Goal: Task Accomplishment & Management: Manage account settings

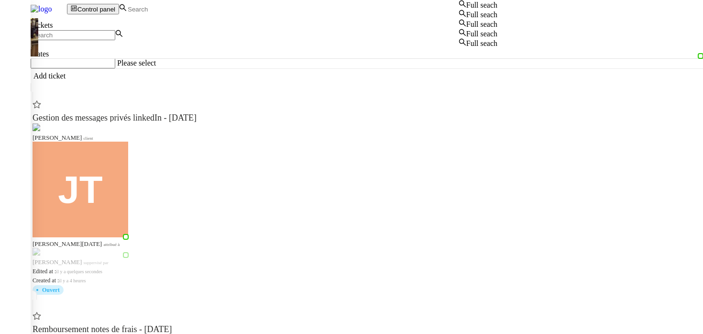
click at [210, 9] on input at bounding box center [168, 9] width 83 height 8
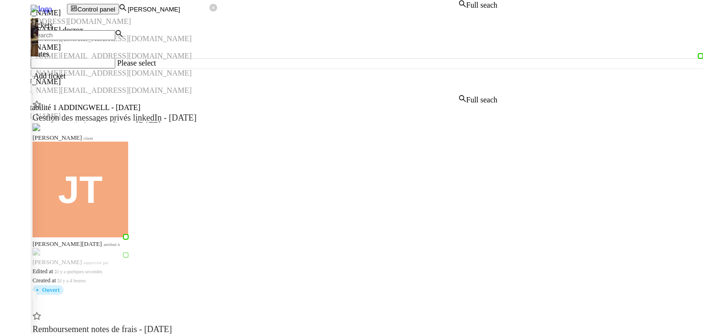
click at [208, 17] on div "Julien Decroix" at bounding box center [249, 13] width 498 height 9
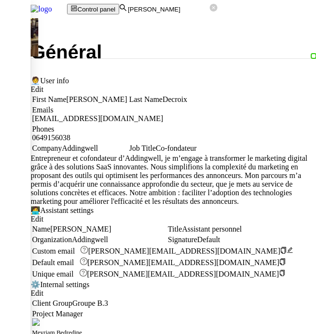
click at [313, 184] on nz-layout "Julien Decroix Général Vault Procedures Schedules Requests Teams Subscription I…" at bounding box center [173, 299] width 285 height 556
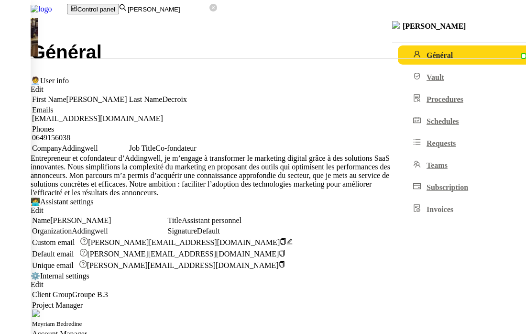
click at [284, 50] on div "Général" at bounding box center [279, 52] width 496 height 19
click at [398, 87] on link "Vault" at bounding box center [480, 76] width 165 height 19
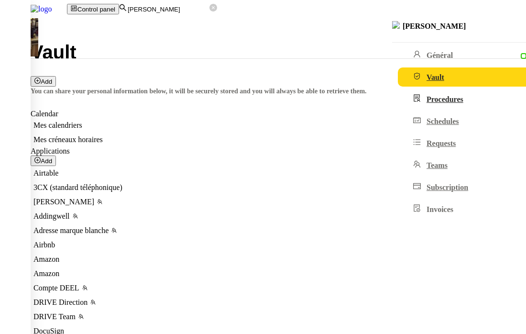
click at [398, 109] on link "Procedures" at bounding box center [480, 98] width 165 height 19
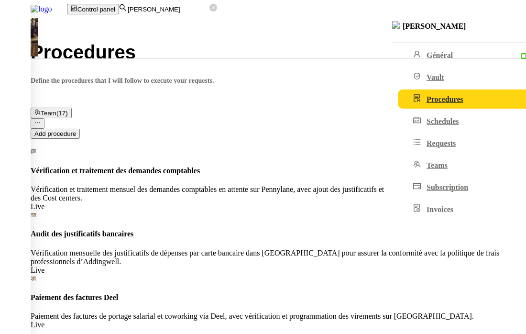
click at [210, 11] on input "julien dec" at bounding box center [168, 9] width 83 height 8
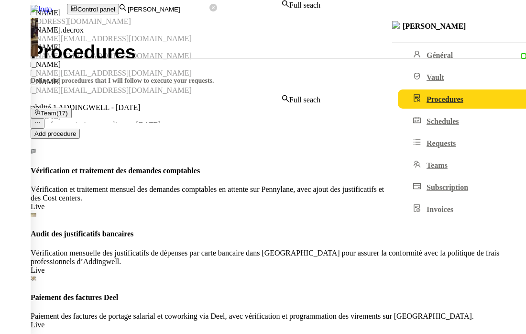
click at [210, 11] on input "julien dec" at bounding box center [168, 9] width 83 height 8
click at [216, 17] on div "[PERSON_NAME]" at bounding box center [160, 13] width 321 height 9
type input "lydie"
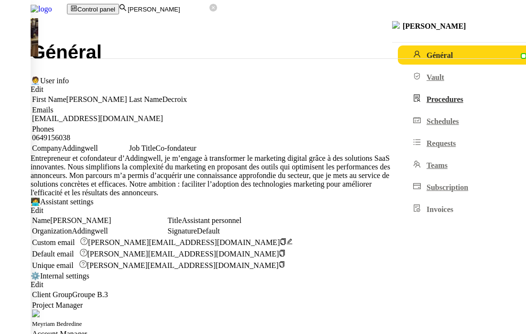
click at [398, 109] on link "Procedures" at bounding box center [480, 98] width 165 height 19
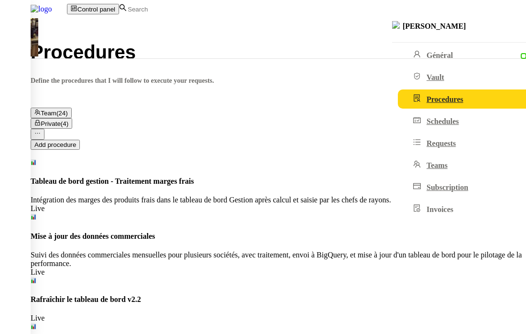
click at [72, 118] on button "Private (4)" at bounding box center [52, 123] width 42 height 11
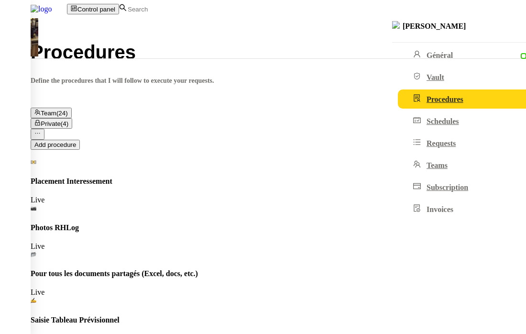
click at [229, 108] on div "Team (24) Private (4)" at bounding box center [279, 119] width 496 height 22
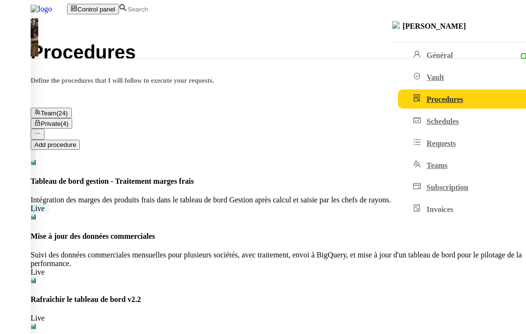
click at [281, 196] on div "Intégration des marges des produits frais dans le tableau de bord Gestion après…" at bounding box center [279, 200] width 496 height 9
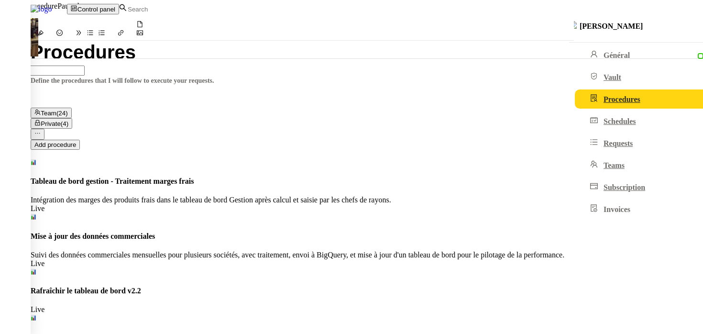
click at [98, 0] on div at bounding box center [351, 0] width 703 height 0
click at [60, 120] on span "Private" at bounding box center [51, 123] width 20 height 7
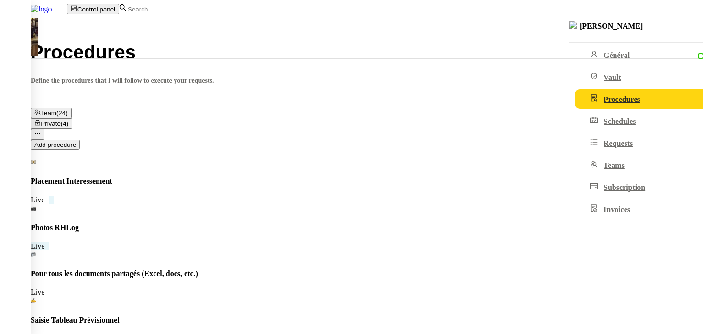
click at [259, 223] on h4 "Photos RHLog" at bounding box center [367, 227] width 673 height 9
click at [54, 0] on div at bounding box center [351, 0] width 703 height 0
click at [56, 110] on span "Team" at bounding box center [49, 113] width 16 height 7
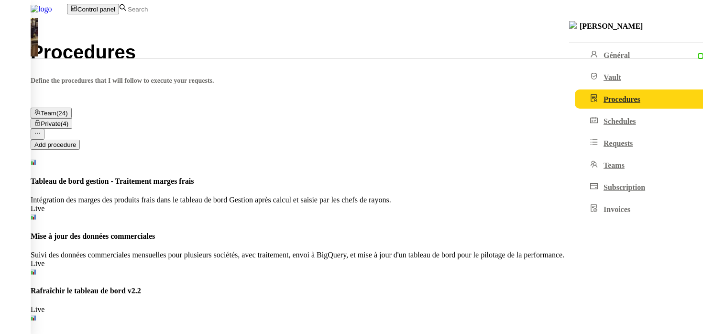
scroll to position [433, 0]
click at [118, 0] on div at bounding box center [351, 0] width 703 height 0
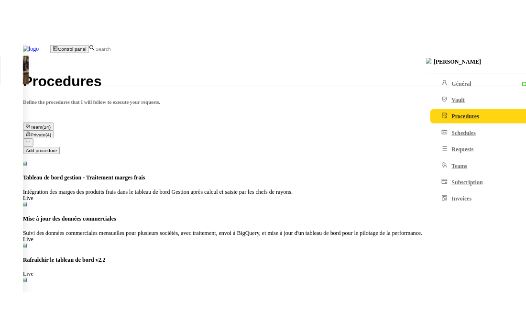
scroll to position [360, 0]
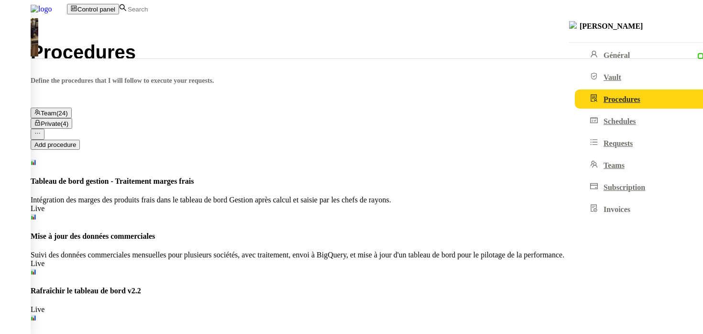
click at [90, 0] on div at bounding box center [351, 0] width 703 height 0
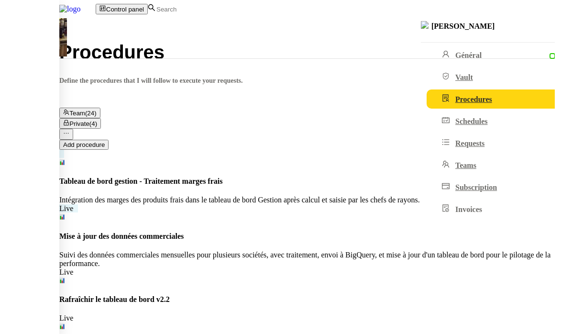
scroll to position [0, 0]
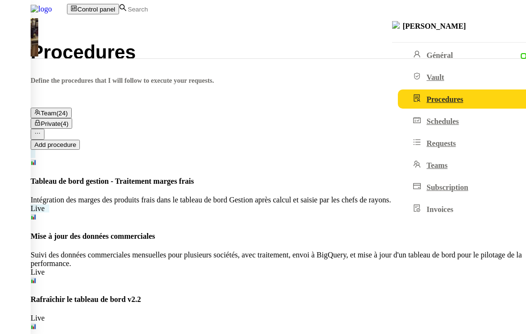
click at [263, 196] on div "Intégration des marges des produits frais dans le tableau de bord Gestion après…" at bounding box center [279, 200] width 496 height 9
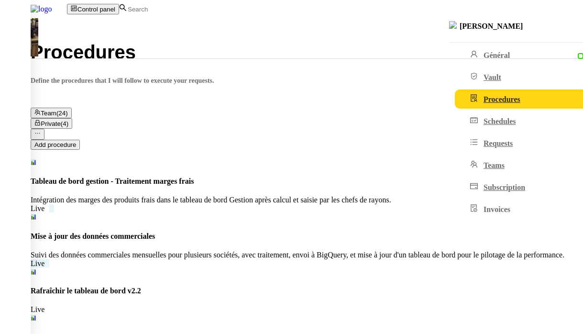
click at [341, 251] on div "Suivi des données commerciales mensuelles pour plusieurs sociétés, avec traitem…" at bounding box center [307, 255] width 553 height 9
click at [290, 251] on div "Suivi des données commerciales mensuelles pour plusieurs sociétés, avec traitem…" at bounding box center [307, 255] width 553 height 9
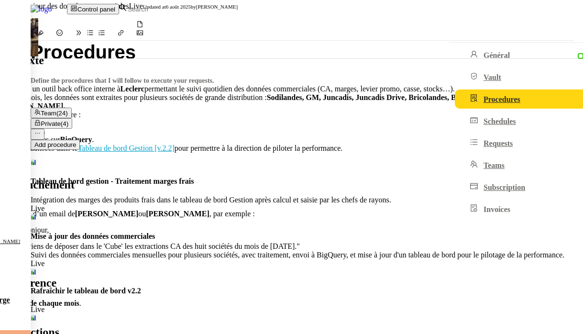
click at [33, 54] on h2 "Contexte" at bounding box center [287, 60] width 574 height 13
click at [87, 76] on div at bounding box center [287, 80] width 574 height 9
click at [18, 85] on div "Abaco est un outil back office interne à Leclerc permettant le suivi quotidien …" at bounding box center [287, 89] width 574 height 9
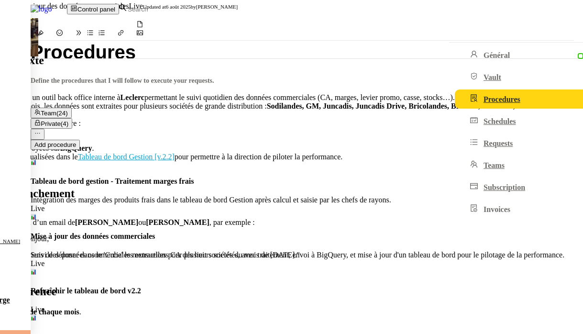
click at [18, 12] on span "Save" at bounding box center [11, 15] width 14 height 7
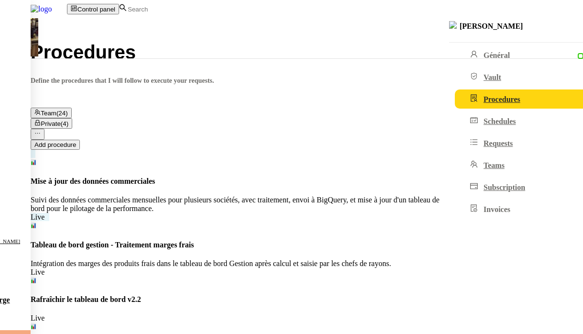
click at [256, 196] on div "Suivi des données commerciales mensuelles pour plusieurs sociétés, avec traitem…" at bounding box center [307, 204] width 553 height 17
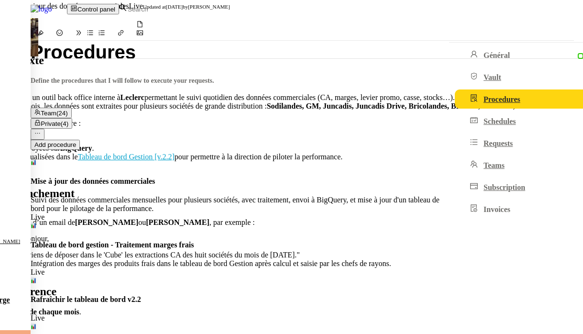
drag, startPoint x: 583, startPoint y: 93, endPoint x: 613, endPoint y: 96, distance: 30.8
click at [5, 0] on div at bounding box center [291, 0] width 583 height 0
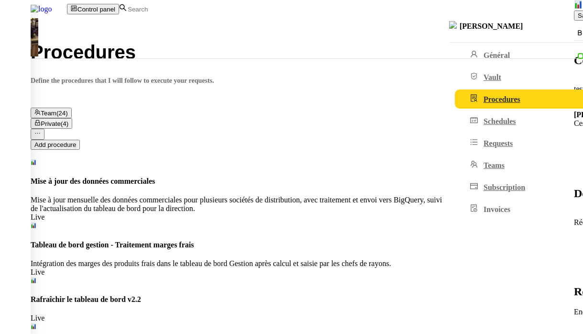
click at [5, 0] on div at bounding box center [291, 0] width 583 height 0
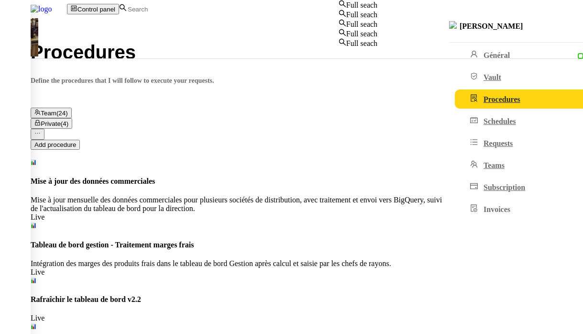
click at [208, 5] on input at bounding box center [168, 9] width 83 height 8
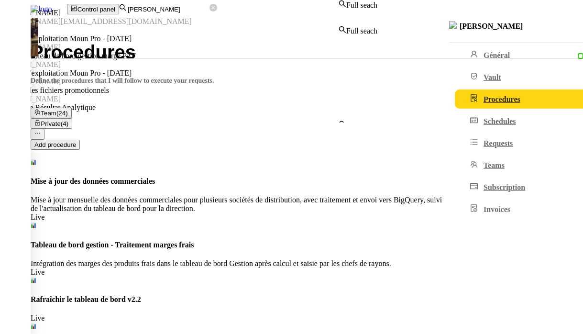
click at [203, 17] on div "[PERSON_NAME]" at bounding box center [189, 13] width 378 height 9
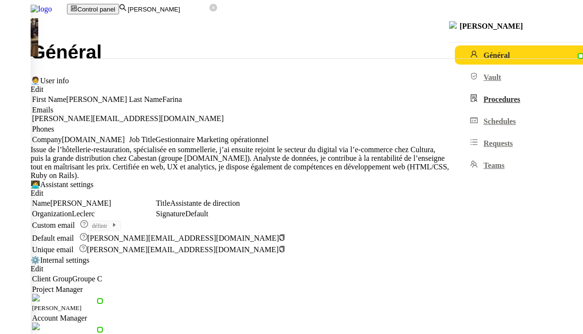
click at [484, 103] on span "Procedures" at bounding box center [502, 99] width 37 height 8
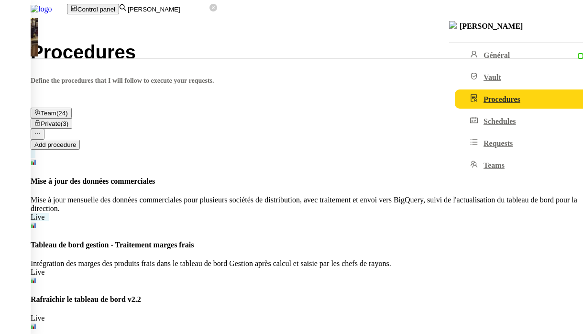
click at [301, 196] on div "Mise à jour mensuelle des données commerciales pour plusieurs sociétés de distr…" at bounding box center [307, 204] width 553 height 17
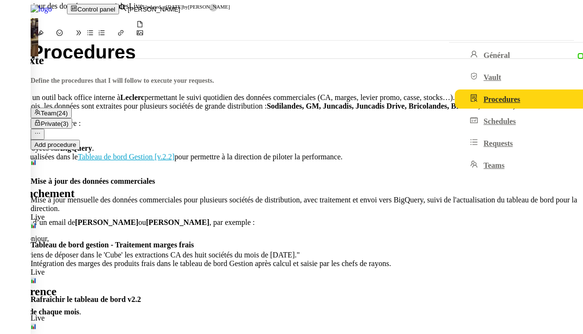
click at [35, 85] on div "test" at bounding box center [287, 89] width 574 height 9
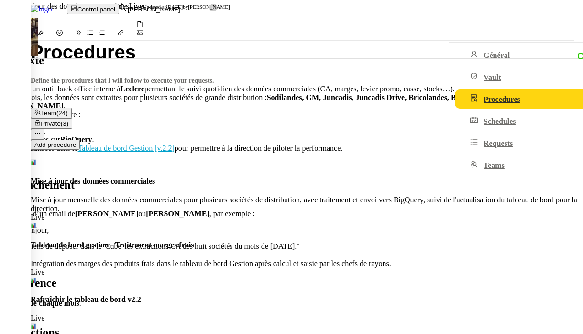
click at [22, 11] on button "Save" at bounding box center [11, 16] width 22 height 10
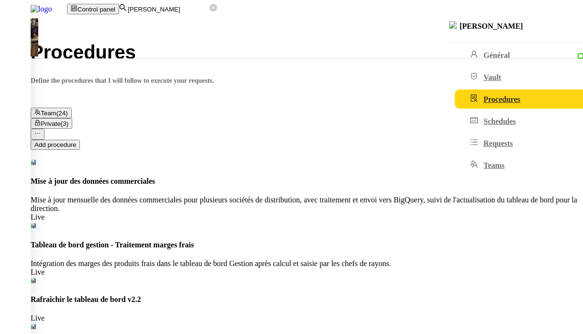
click at [60, 120] on span "Private" at bounding box center [51, 123] width 20 height 7
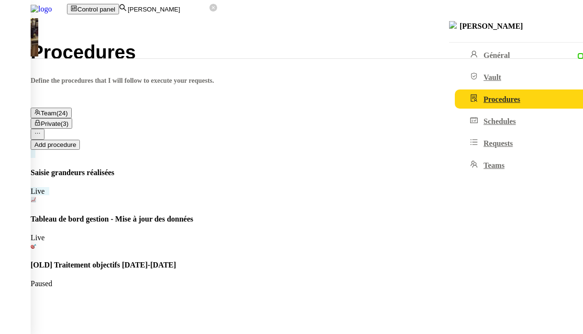
click at [260, 168] on h4 "Saisie grandeurs réalisées" at bounding box center [307, 172] width 553 height 9
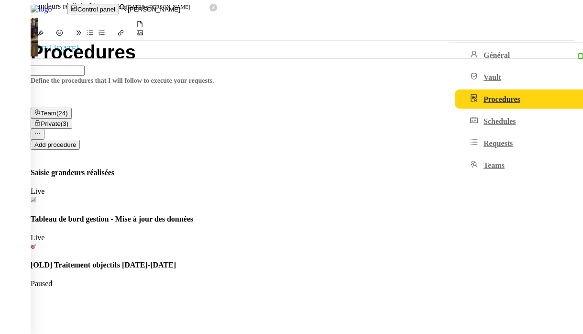
click at [5, 0] on div at bounding box center [291, 0] width 583 height 0
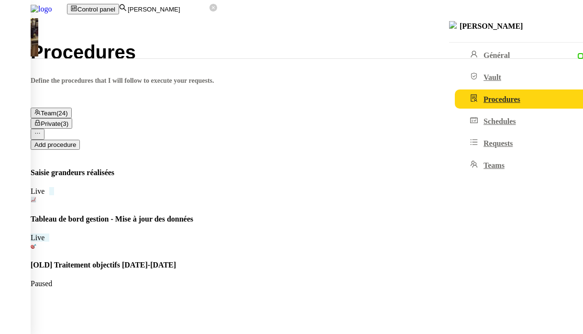
click at [231, 215] on h4 "Tableau de bord gestion - Mise à jour des données" at bounding box center [307, 219] width 553 height 9
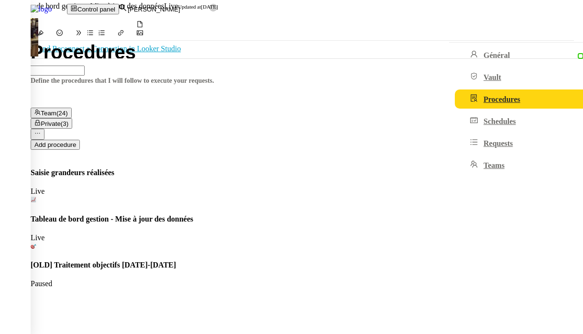
click at [6, 0] on div at bounding box center [291, 0] width 583 height 0
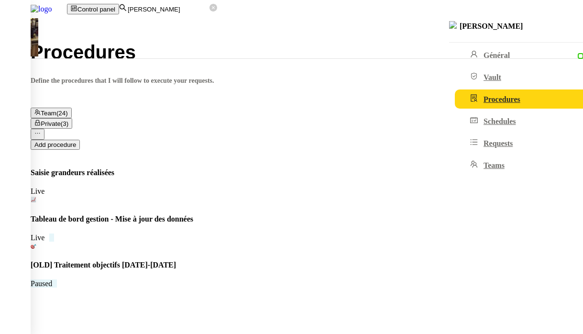
click at [317, 261] on h4 "[OLD] Traitement objectifs [DATE]-[DATE]" at bounding box center [307, 265] width 553 height 9
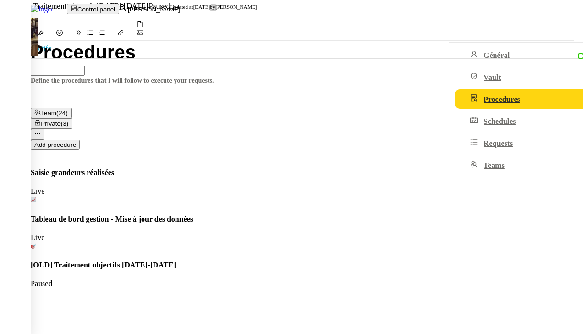
click at [5, 0] on div at bounding box center [291, 0] width 583 height 0
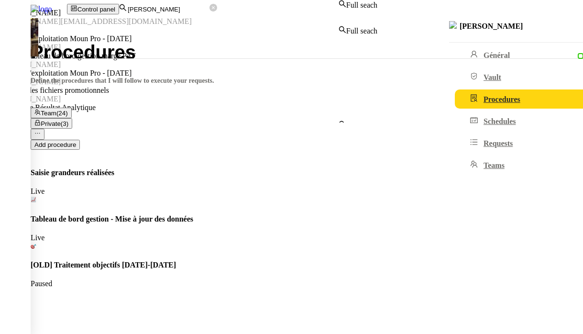
click at [210, 7] on input "guillaume farina" at bounding box center [168, 9] width 83 height 8
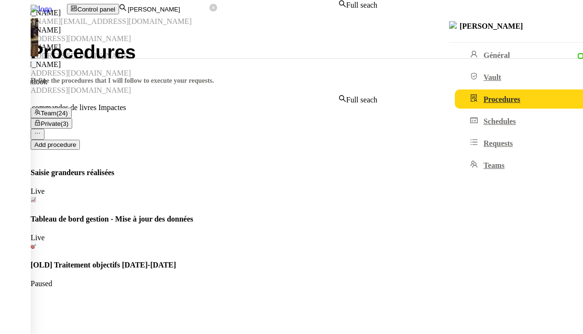
click at [272, 17] on div "[PERSON_NAME]" at bounding box center [189, 13] width 378 height 9
type input "[PERSON_NAME]"
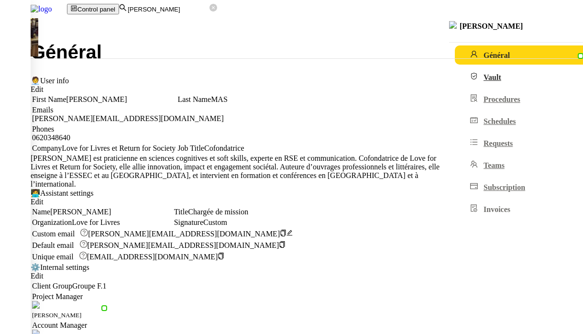
click at [455, 82] on link "Vault" at bounding box center [537, 76] width 165 height 19
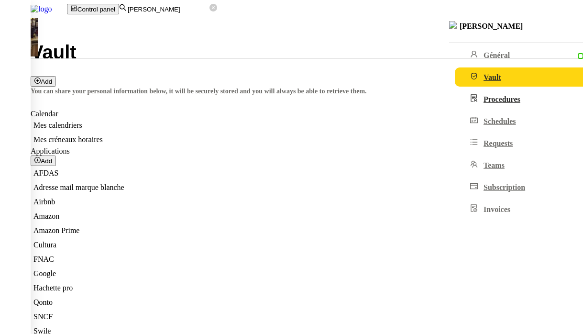
click at [484, 103] on span "Procedures" at bounding box center [502, 99] width 37 height 8
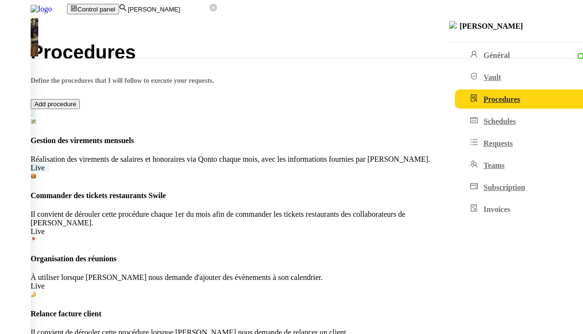
click at [242, 136] on h4 "Gestion des virements mensuels" at bounding box center [307, 140] width 553 height 9
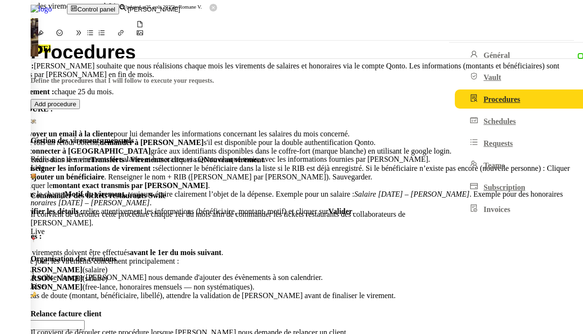
click at [7, 0] on div at bounding box center [291, 0] width 583 height 0
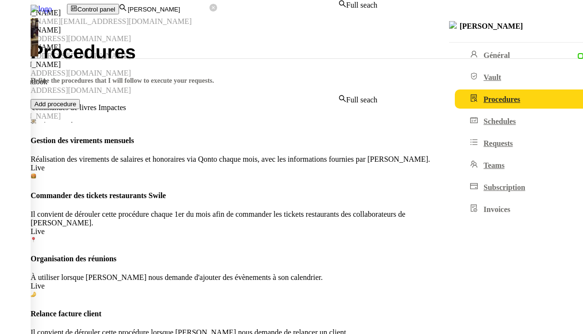
click at [200, 8] on input "[PERSON_NAME]" at bounding box center [168, 9] width 83 height 8
click at [224, 301] on nz-content "Procedures Define the procedures that I will follow to execute your requests. A…" at bounding box center [307, 249] width 553 height 413
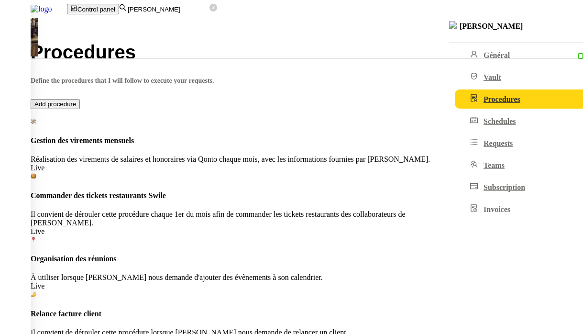
click at [76, 100] on span "Add procedure" at bounding box center [55, 103] width 42 height 7
click at [85, 38] on input "Name" at bounding box center [42, 33] width 85 height 10
click at [474, 83] on nz-modal-container "New Name Vault items Active Annuler OK" at bounding box center [291, 42] width 583 height 84
click at [202, 10] on input "[PERSON_NAME]" at bounding box center [168, 9] width 83 height 8
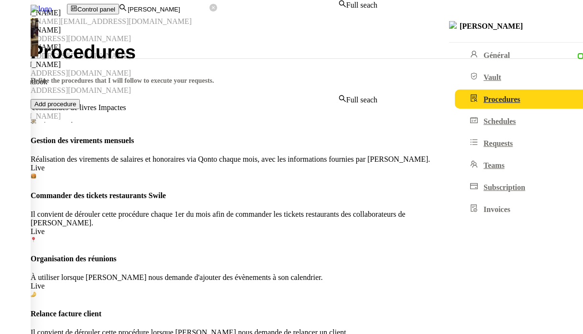
click at [202, 10] on input "[PERSON_NAME]" at bounding box center [168, 9] width 83 height 8
click at [350, 300] on nz-content "Procedures Define the procedures that I will follow to execute your requests. A…" at bounding box center [307, 249] width 553 height 413
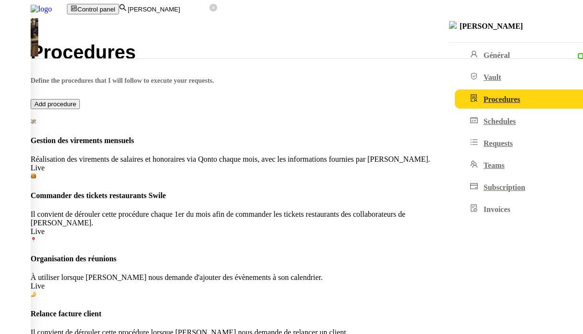
click at [76, 100] on span "Add procedure" at bounding box center [55, 103] width 42 height 7
click at [85, 38] on input "Name" at bounding box center [42, 33] width 85 height 10
type input "test"
click at [43, 83] on span "OK" at bounding box center [37, 79] width 9 height 7
click at [53, 76] on div at bounding box center [287, 48] width 574 height 55
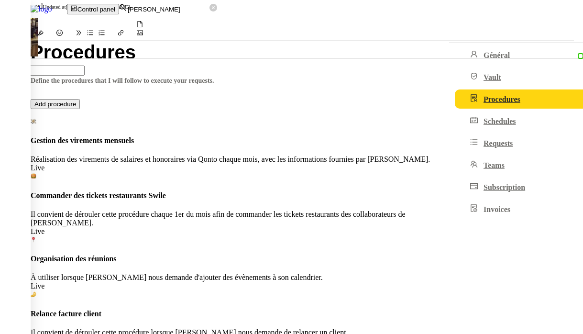
click at [50, 56] on div at bounding box center [287, 48] width 574 height 55
click at [50, 45] on div at bounding box center [287, 49] width 574 height 9
click at [18, 12] on span "Save" at bounding box center [11, 15] width 14 height 7
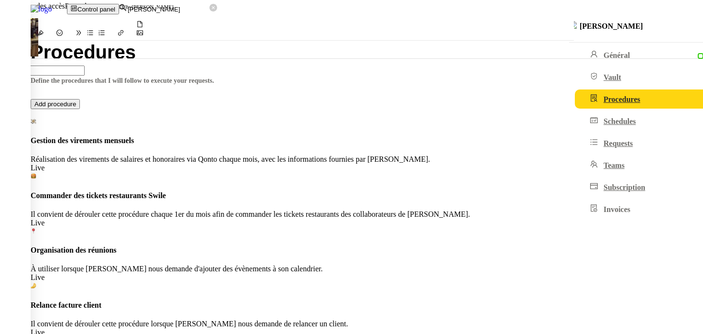
click at [129, 76] on div ""r"r"" at bounding box center [287, 48] width 574 height 55
click at [119, 0] on div at bounding box center [351, 0] width 703 height 0
click at [137, 76] on div ""r"r"" at bounding box center [287, 48] width 574 height 55
click at [106, 0] on div at bounding box center [351, 0] width 703 height 0
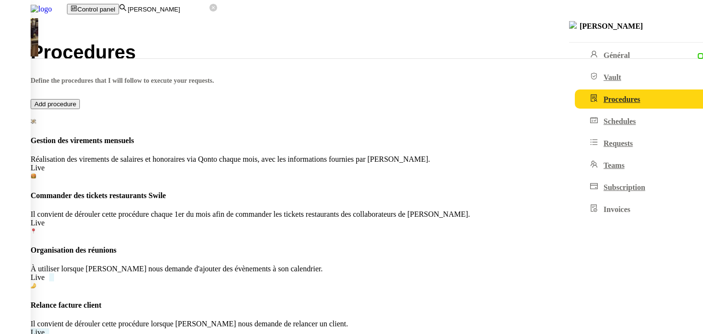
click at [425, 301] on div "Relance facture client Il convient de dérouler cette procédure lorsque Céline n…" at bounding box center [367, 314] width 673 height 27
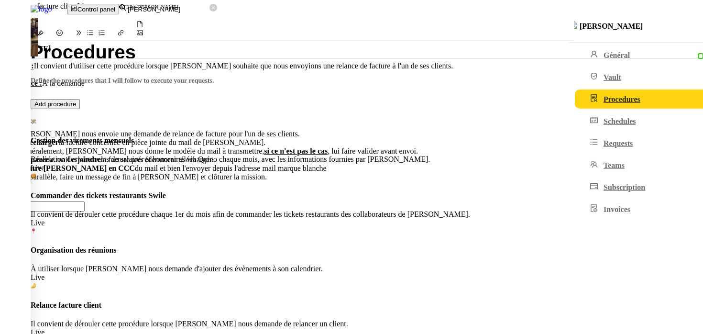
click at [105, 0] on div at bounding box center [351, 0] width 703 height 0
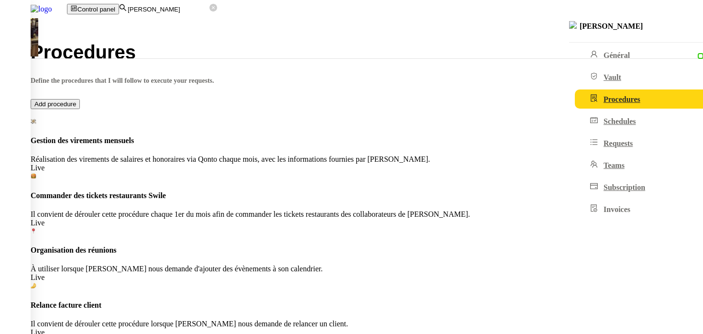
click at [101, 0] on div at bounding box center [351, 0] width 703 height 0
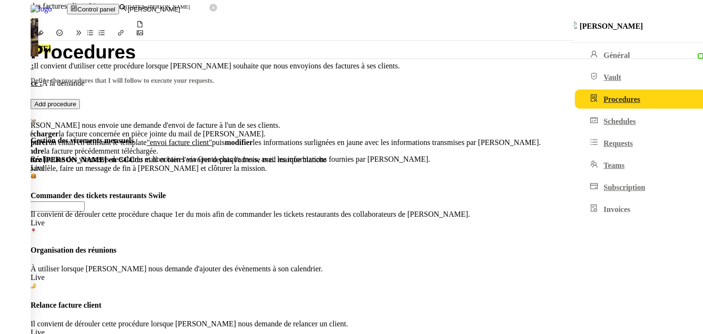
click at [112, 0] on div at bounding box center [351, 0] width 703 height 0
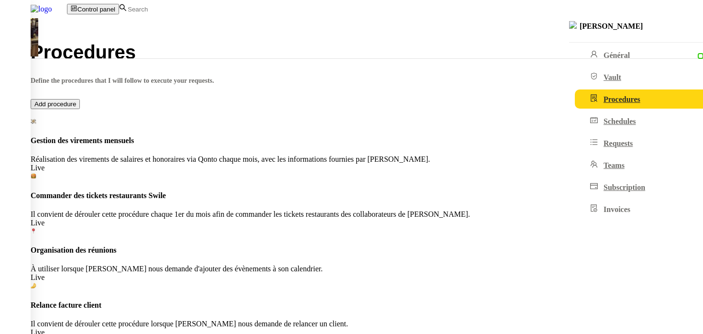
click at [32, 13] on icon at bounding box center [29, 15] width 6 height 6
click at [684, 84] on li "Edit" at bounding box center [357, 88] width 677 height 9
click at [4, 148] on span "button" at bounding box center [4, 148] width 0 height 0
click at [43, 159] on span "OK" at bounding box center [37, 155] width 9 height 7
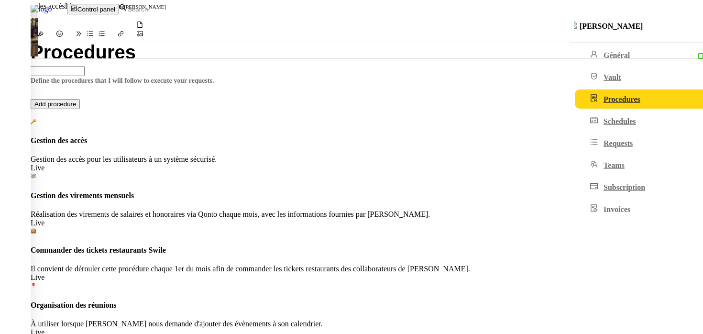
click at [72, 0] on div at bounding box center [351, 0] width 703 height 0
click at [273, 155] on div "Gestion des accès pour les utilisateurs à un système sécurisé." at bounding box center [367, 159] width 673 height 9
click at [39, 92] on span "Delete" at bounding box center [29, 96] width 20 height 8
click at [43, 96] on span "OK" at bounding box center [37, 99] width 9 height 7
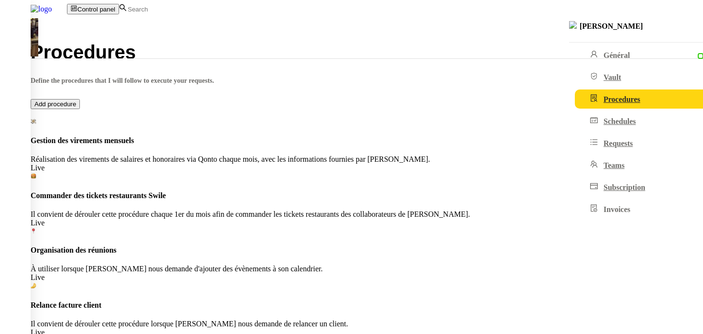
click at [267, 300] on nz-content "Procedures Define the procedures that I will follow to execute your requests. A…" at bounding box center [367, 245] width 673 height 404
click at [210, 13] on input at bounding box center [168, 9] width 83 height 8
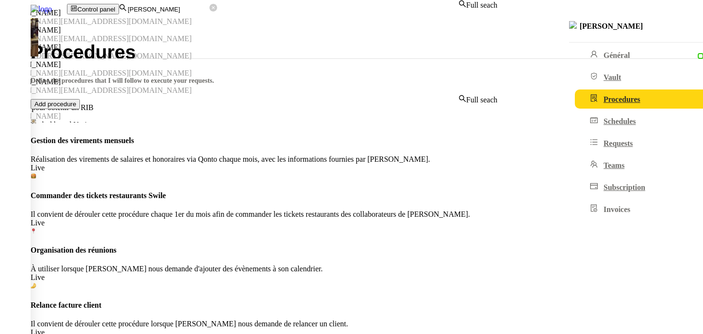
click at [221, 17] on div "[PERSON_NAME]" at bounding box center [249, 13] width 498 height 9
type input "[PERSON_NAME]"
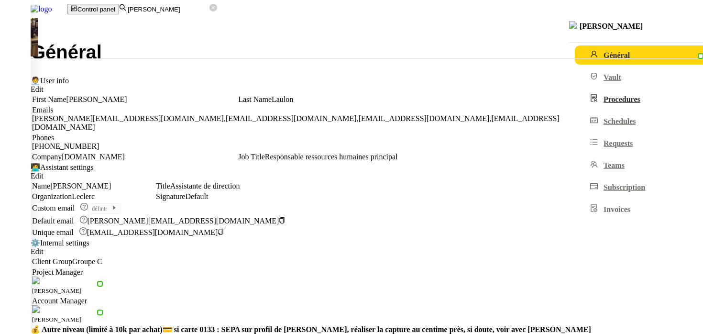
click at [575, 107] on link "Procedures" at bounding box center [657, 98] width 165 height 19
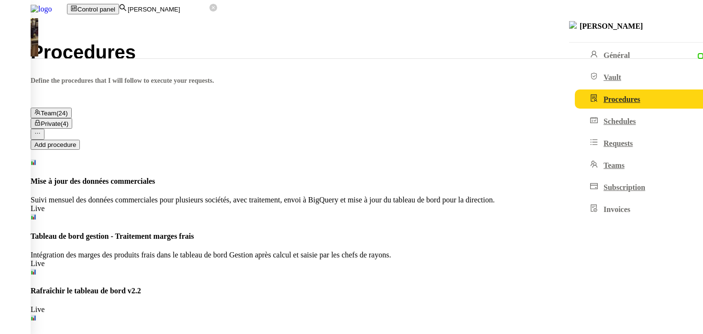
click at [76, 141] on span "Add procedure" at bounding box center [55, 144] width 42 height 7
click at [85, 38] on input "Name" at bounding box center [42, 33] width 85 height 10
type input "test privé [PERSON_NAME]"
click at [89, 75] on nz-select-top-control at bounding box center [44, 71] width 89 height 8
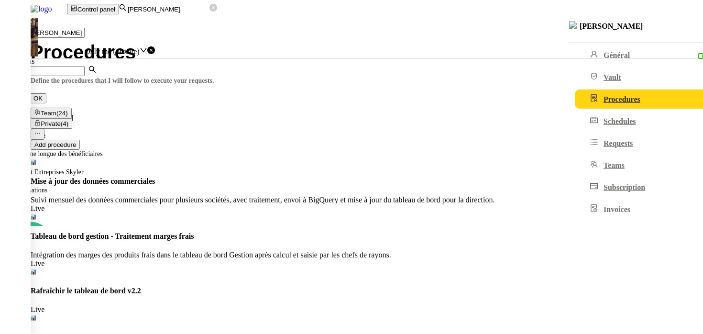
click at [73, 121] on span "Accès [DOMAIN_NAME]" at bounding box center [36, 117] width 73 height 7
click at [249, 102] on form "Name test privé [PERSON_NAME] Share with Only me (private) Vault items Accès [D…" at bounding box center [124, 60] width 249 height 83
click at [21, 93] on label "Active" at bounding box center [10, 89] width 21 height 8
click at [4, 100] on span "button" at bounding box center [4, 100] width 0 height 0
click at [46, 112] on button "OK" at bounding box center [38, 107] width 17 height 10
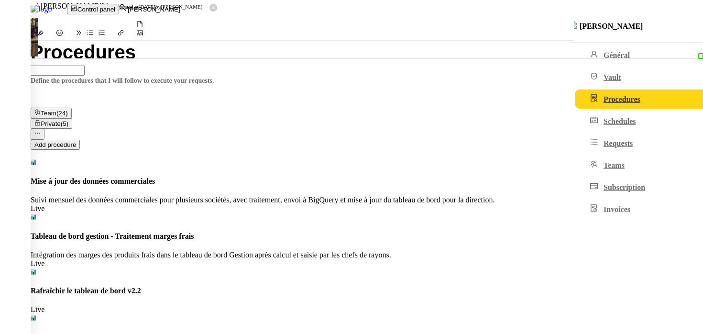
click at [179, 45] on div at bounding box center [287, 49] width 574 height 9
click at [574, 0] on div "test privé [PERSON_NAME] Live Updated at [DATE] by [PERSON_NAME] Save" at bounding box center [287, 10] width 574 height 21
click at [18, 12] on span "Save" at bounding box center [11, 15] width 14 height 7
click at [72, 118] on button "Private (5)" at bounding box center [52, 123] width 42 height 11
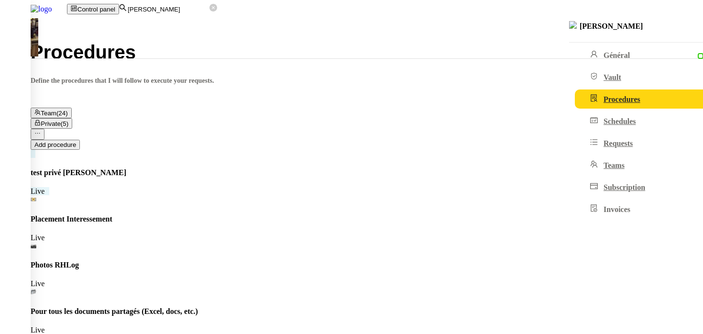
click at [242, 168] on div "test privé [PERSON_NAME]" at bounding box center [367, 172] width 673 height 9
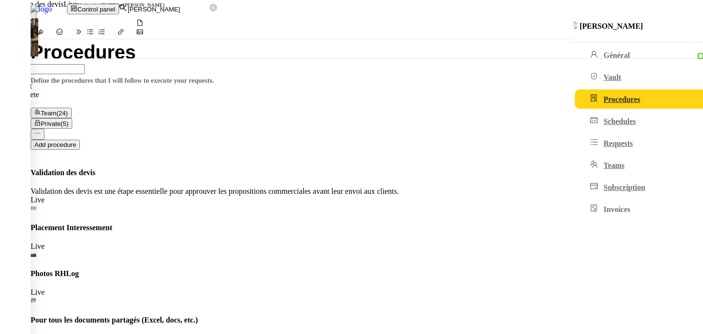
click at [32, 82] on span "Edit" at bounding box center [25, 86] width 13 height 8
click at [140, 122] on nz-select-item "Only me (private)" at bounding box center [112, 126] width 55 height 8
click at [136, 195] on div "Équipe" at bounding box center [68, 199] width 136 height 9
click at [85, 102] on input "Validation des devis" at bounding box center [42, 107] width 85 height 10
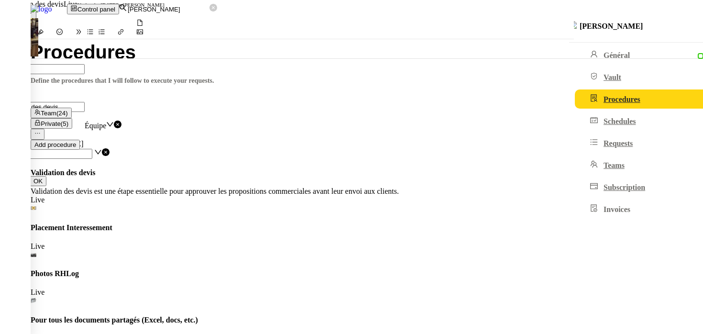
click at [85, 102] on input "Validation des devis" at bounding box center [42, 107] width 85 height 10
type input "Test privé > public"
click at [46, 183] on button "OK" at bounding box center [38, 181] width 17 height 10
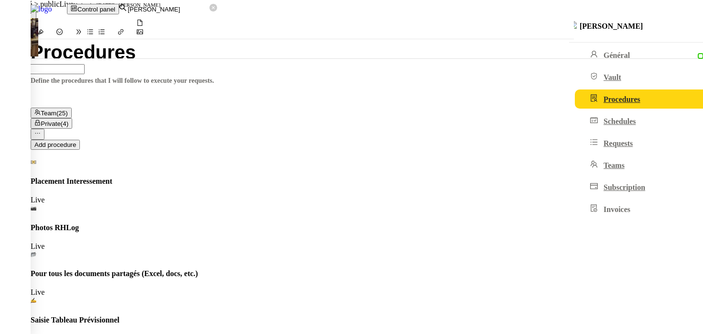
click at [99, 0] on div at bounding box center [351, 0] width 703 height 0
click at [56, 110] on span "Team" at bounding box center [49, 113] width 16 height 7
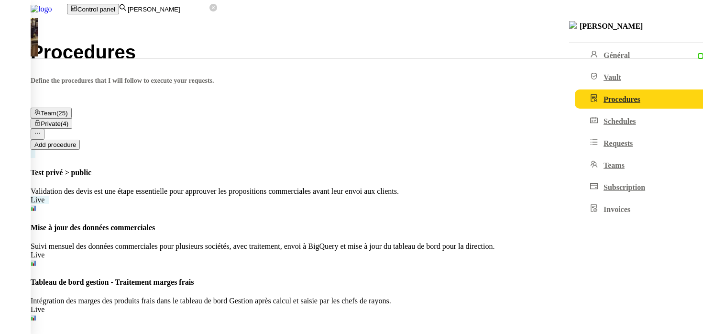
click at [242, 187] on div "Validation des devis est une étape essentielle pour approuver les propositions …" at bounding box center [367, 191] width 673 height 9
click at [180, 54] on div "okok" at bounding box center [287, 47] width 574 height 16
click at [106, 0] on div at bounding box center [351, 0] width 703 height 0
click at [210, 13] on input "[PERSON_NAME]" at bounding box center [168, 9] width 83 height 8
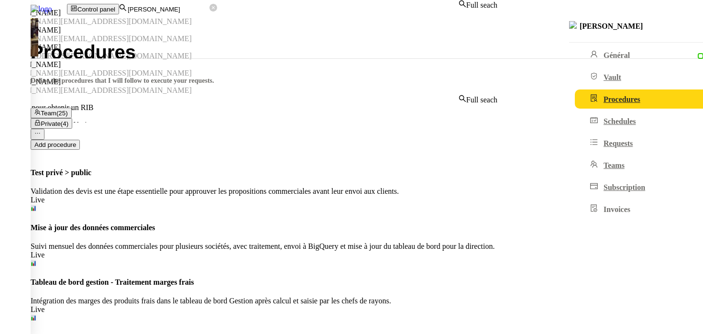
click at [210, 13] on input "[PERSON_NAME]" at bounding box center [168, 9] width 83 height 8
click at [223, 17] on div "[PERSON_NAME]" at bounding box center [249, 13] width 498 height 9
type input "[PERSON_NAME]"
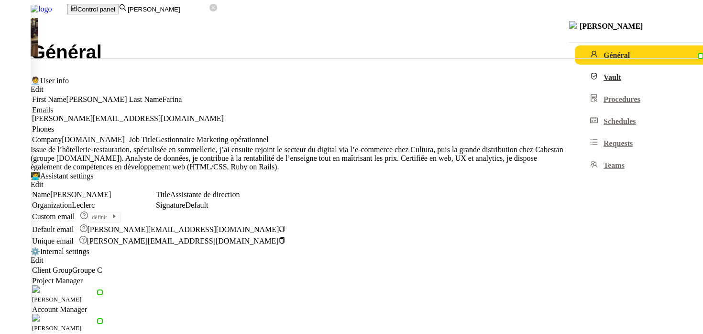
click at [575, 87] on link "Vault" at bounding box center [657, 76] width 165 height 19
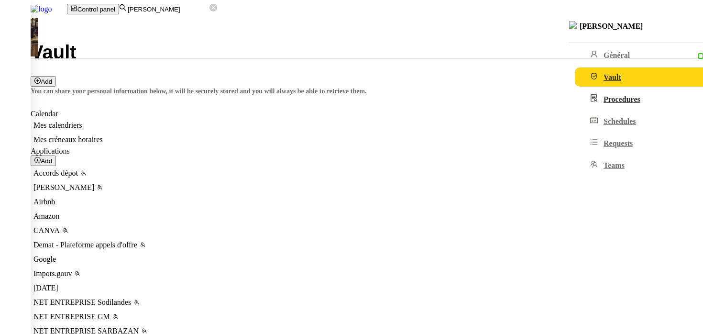
click at [604, 103] on span "Procedures" at bounding box center [622, 99] width 37 height 8
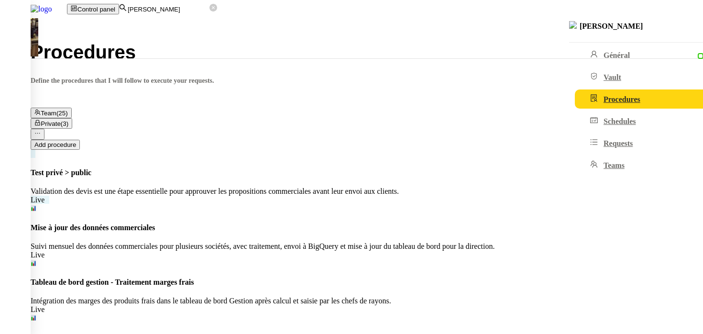
click at [260, 168] on div "Test privé > public Validation des devis est une étape essentielle pour approuv…" at bounding box center [367, 181] width 673 height 27
click at [687, 82] on li "Edit" at bounding box center [357, 86] width 677 height 9
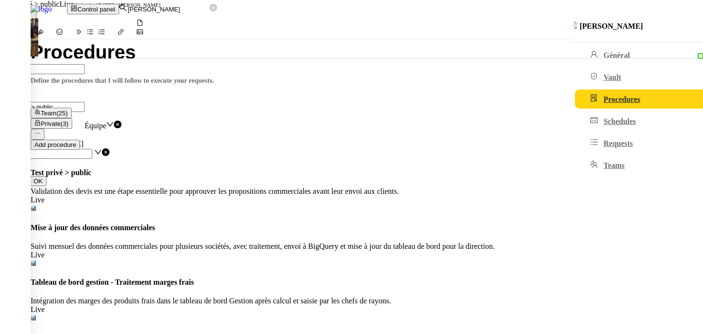
click at [85, 102] on input "Test privé > public" at bounding box center [42, 107] width 85 height 10
type input "Test privé > public > privé"
click at [106, 122] on nz-select-item "Équipe" at bounding box center [96, 126] width 22 height 8
click at [136, 186] on div "Only me (private)" at bounding box center [68, 190] width 136 height 9
click at [43, 178] on span "OK" at bounding box center [37, 181] width 9 height 7
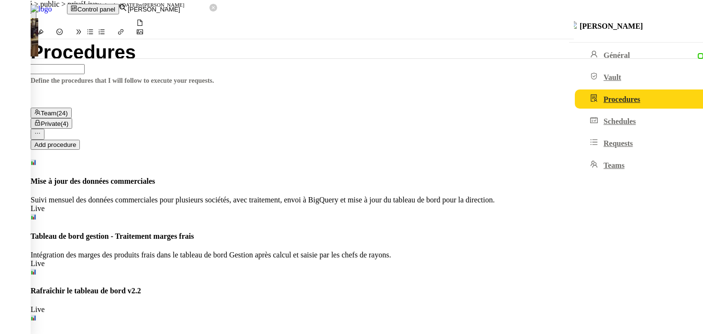
click at [123, 0] on div at bounding box center [351, 0] width 703 height 0
click at [60, 120] on span "Private" at bounding box center [51, 123] width 20 height 7
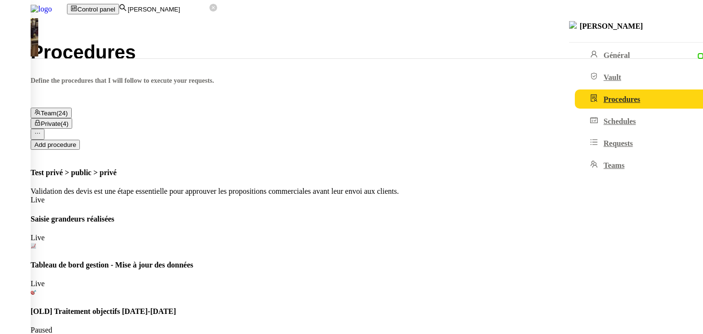
click at [282, 242] on nz-content "Procedures Define the procedures that I will follow to execute your requests. T…" at bounding box center [367, 189] width 673 height 292
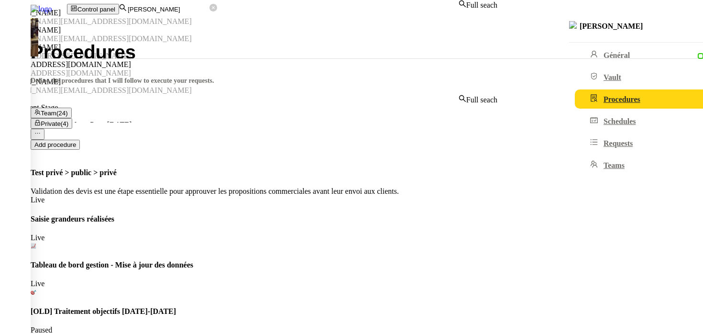
click at [210, 13] on input "[PERSON_NAME]" at bounding box center [168, 9] width 83 height 8
click at [224, 17] on div "[PERSON_NAME]" at bounding box center [249, 13] width 498 height 9
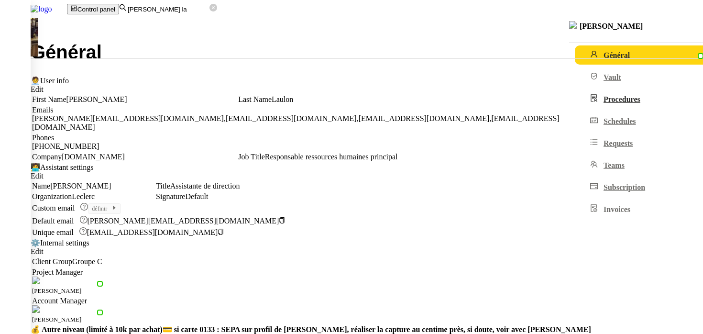
click at [604, 103] on span "Procedures" at bounding box center [622, 99] width 37 height 8
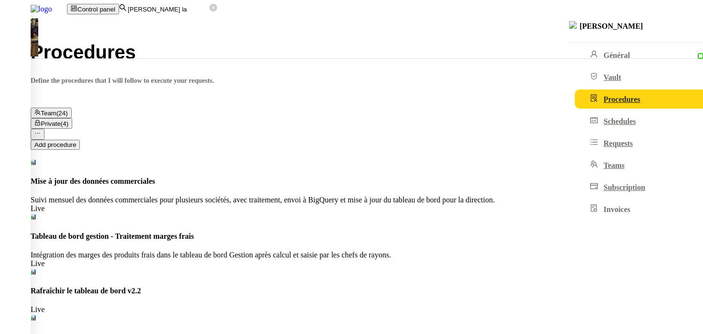
click at [72, 118] on button "Private (4)" at bounding box center [52, 123] width 42 height 11
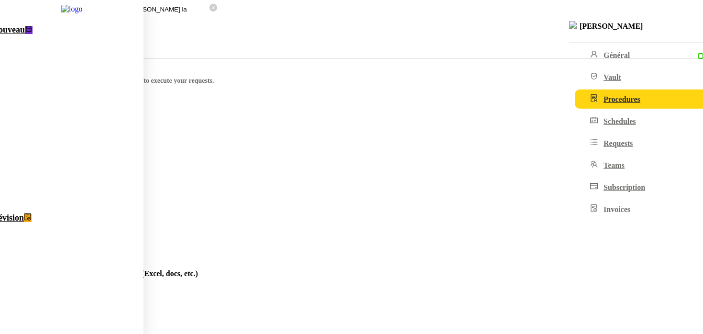
click at [87, 35] on link "Nouveau 0 1 2 3 4 5 6 7 8 9" at bounding box center [60, 115] width 167 height 188
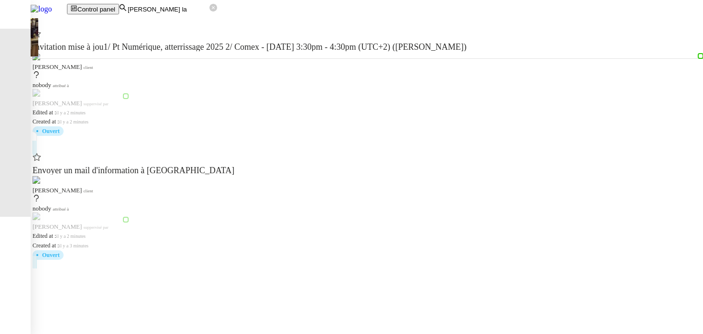
click at [126, 166] on span "Envoyer un mail d'information à [GEOGRAPHIC_DATA]" at bounding box center [369, 170] width 673 height 9
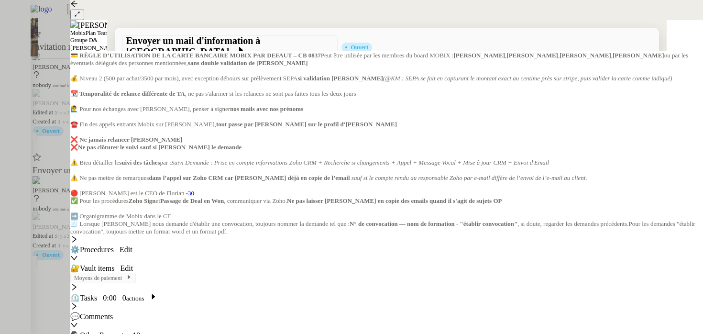
click at [123, 245] on div "Ouvert false il y a 2 minutes" at bounding box center [387, 268] width 529 height 46
click at [48, 172] on div at bounding box center [351, 167] width 703 height 334
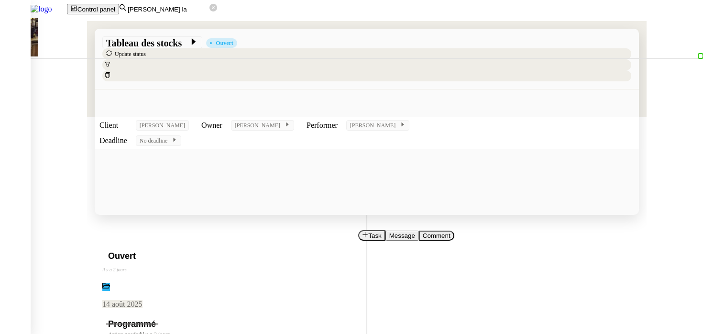
click at [15, 17] on span "Edit" at bounding box center [9, 13] width 11 height 7
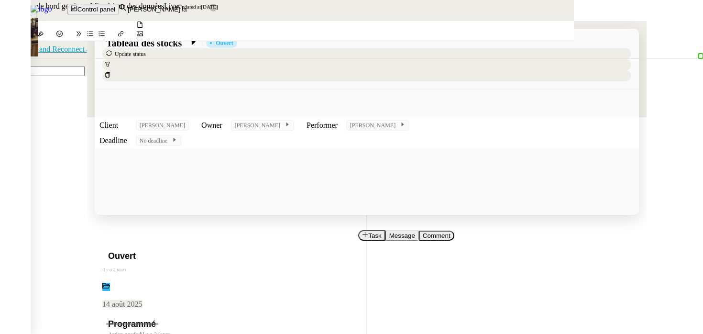
click at [86, 0] on div at bounding box center [351, 0] width 703 height 0
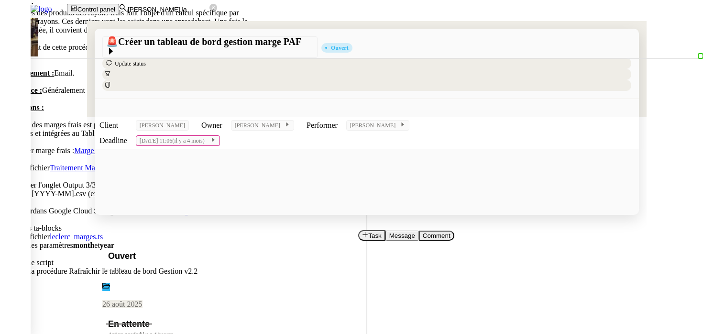
scroll to position [61, 0]
click at [15, 284] on span "Edit" at bounding box center [9, 280] width 11 height 7
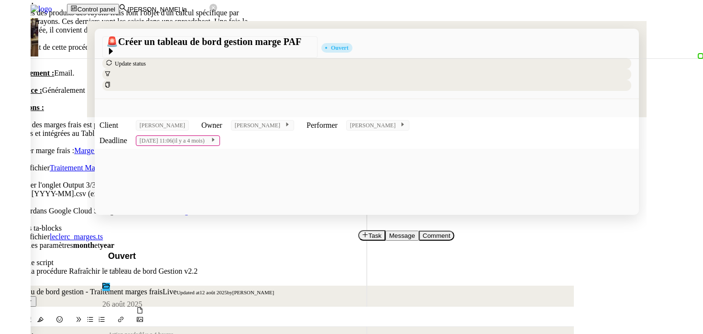
scroll to position [13, 0]
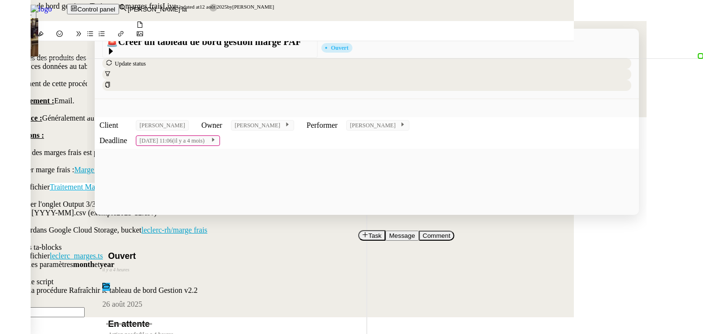
click at [75, 0] on div at bounding box center [351, 0] width 703 height 0
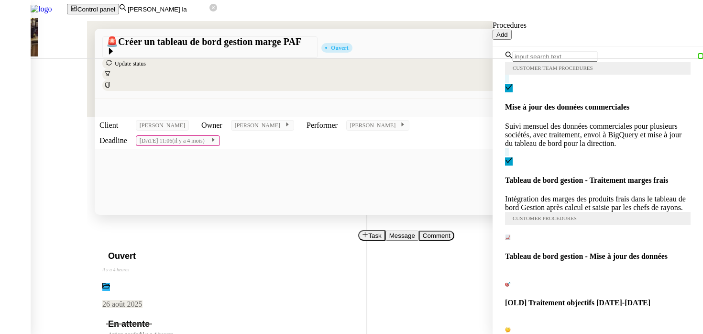
scroll to position [272, 0]
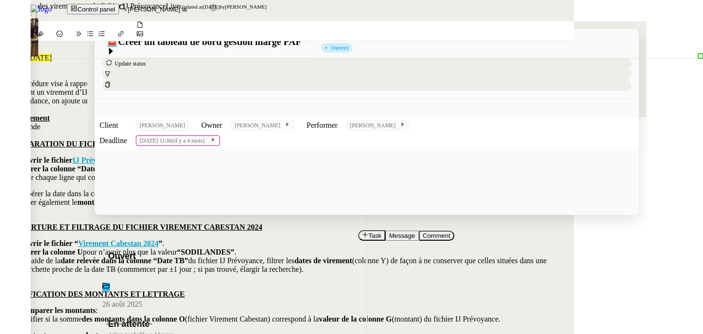
click at [249, 134] on div at bounding box center [287, 135] width 574 height 9
click at [22, 0] on div at bounding box center [351, 0] width 703 height 0
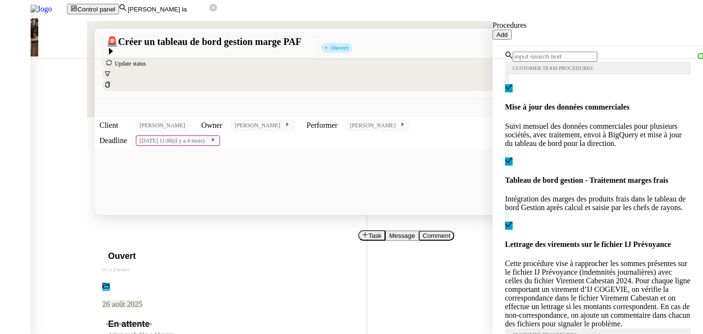
click at [585, 259] on div "Cette procédure vise à rapprocher les sommes présentes sur le fichier IJ Prévoy…" at bounding box center [598, 293] width 186 height 69
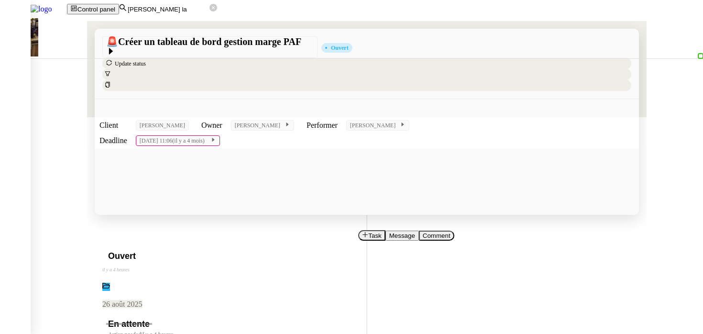
click at [190, 313] on div "En attente Action needed il y a 4 heures false by [PERSON_NAME] [DATE]" at bounding box center [366, 340] width 529 height 55
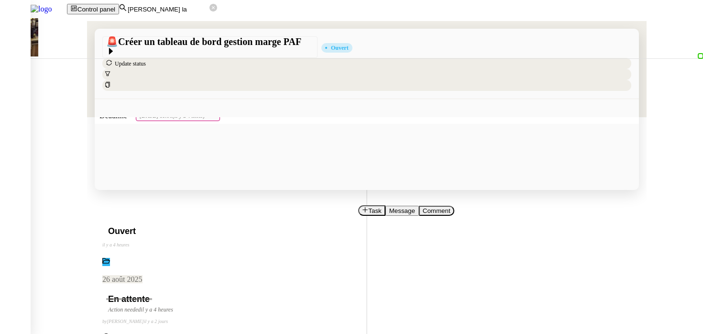
scroll to position [26, 0]
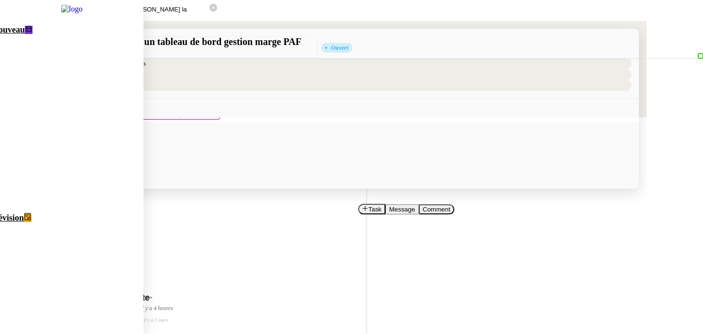
click at [33, 44] on link "Nouveau 0 1 2 3 4 5 6 7 8 9" at bounding box center [60, 115] width 167 height 188
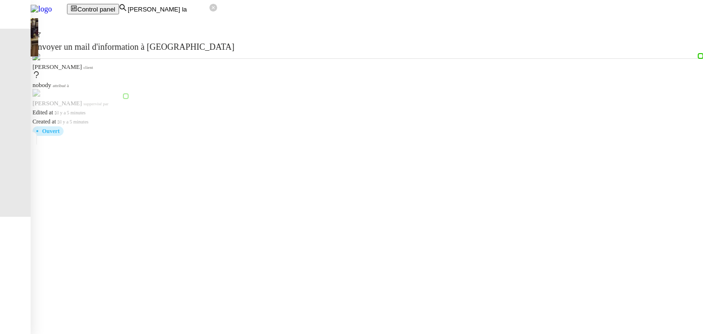
click at [188, 132] on cdk-virtual-scroll-viewport "Envoyer un mail d'information à [PERSON_NAME] client nobody attribué à [PERSON_…" at bounding box center [367, 177] width 673 height 313
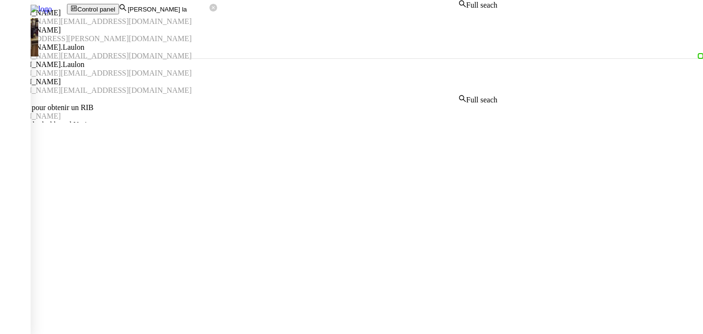
click at [210, 10] on input "[PERSON_NAME] la" at bounding box center [168, 9] width 83 height 8
click at [204, 17] on div "[PERSON_NAME]" at bounding box center [249, 13] width 498 height 9
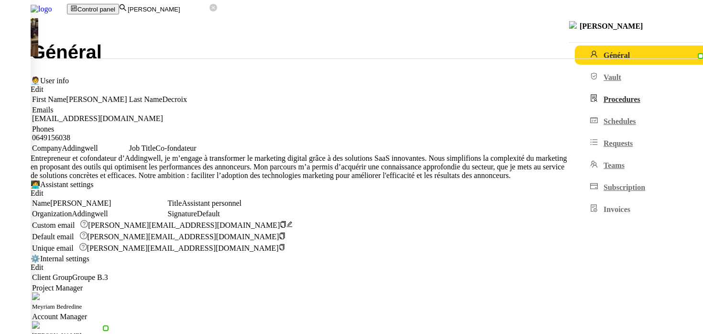
click at [575, 98] on link "Procedures" at bounding box center [657, 98] width 165 height 19
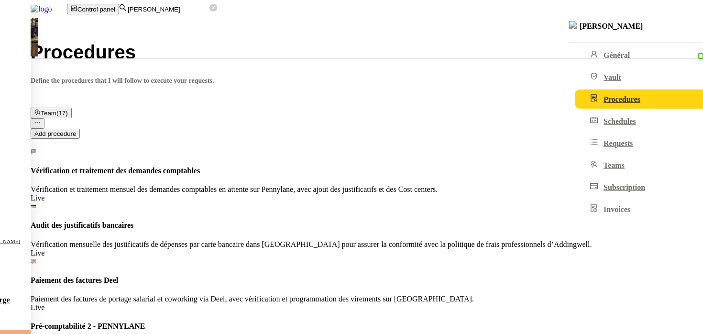
click at [210, 12] on input "[PERSON_NAME]" at bounding box center [168, 9] width 83 height 8
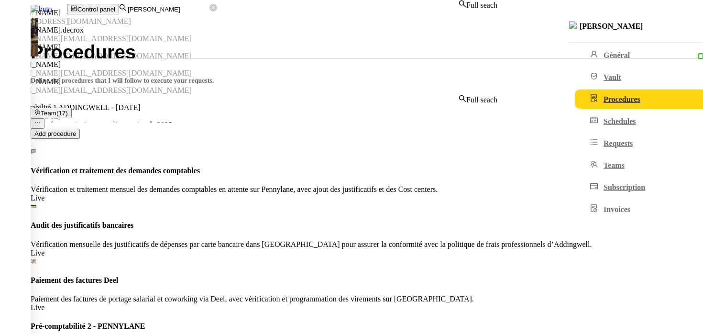
click at [210, 12] on input "[PERSON_NAME]" at bounding box center [168, 9] width 83 height 8
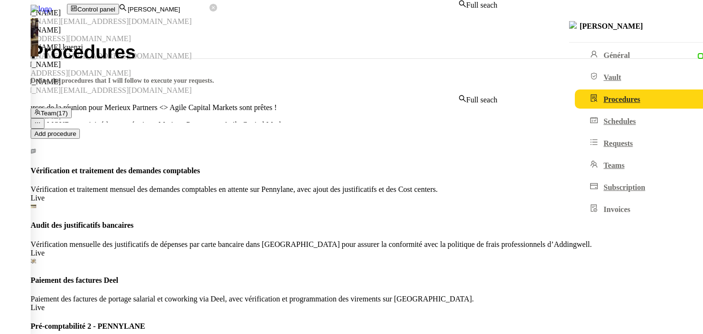
click at [209, 17] on div "[PERSON_NAME]" at bounding box center [249, 13] width 498 height 9
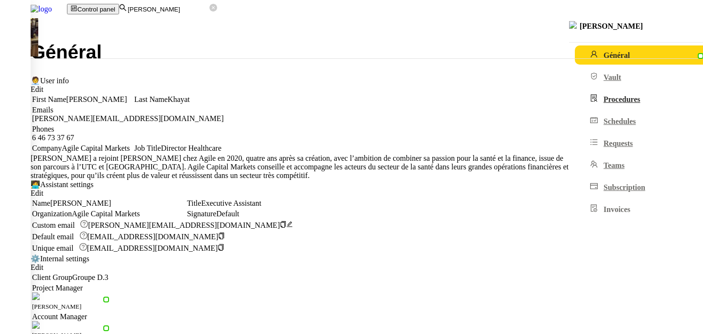
click at [575, 109] on link "Procedures" at bounding box center [657, 98] width 165 height 19
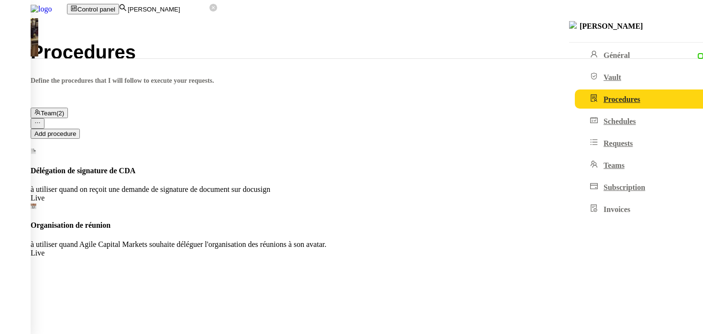
click at [251, 191] on nz-content "Procedures Define the procedures that I will follow to execute your requests. T…" at bounding box center [367, 150] width 673 height 215
click at [283, 167] on h4 "Délégation de signature de CDA" at bounding box center [367, 171] width 673 height 9
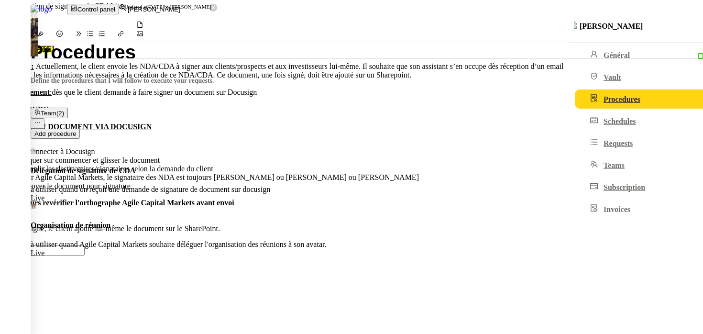
click at [306, 224] on div "Créée le [DATE] Contexte : Actuellement, le client envoie les NDA/CDA à signer …" at bounding box center [287, 138] width 574 height 234
click at [113, 0] on div at bounding box center [351, 0] width 703 height 0
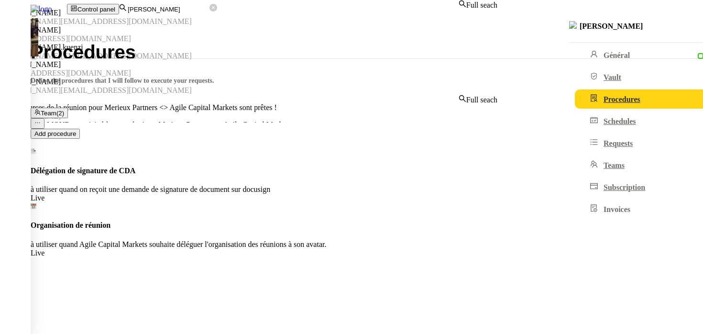
click at [210, 6] on input "[PERSON_NAME]" at bounding box center [168, 9] width 83 height 8
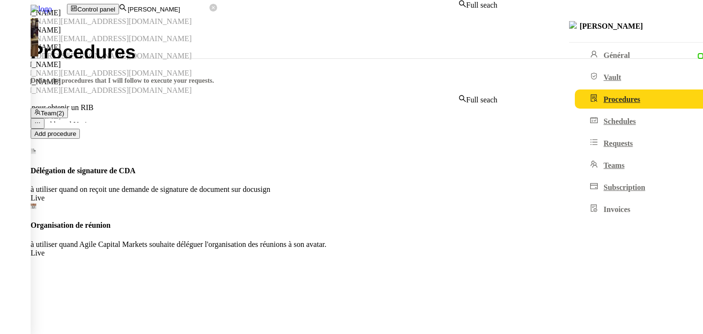
click at [243, 17] on div "[PERSON_NAME]" at bounding box center [249, 13] width 498 height 9
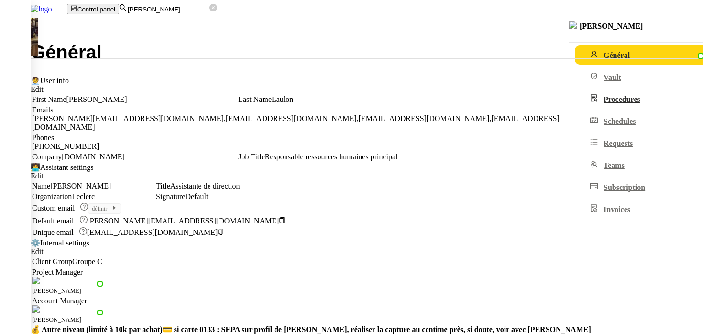
click at [575, 109] on link "Procedures" at bounding box center [657, 98] width 165 height 19
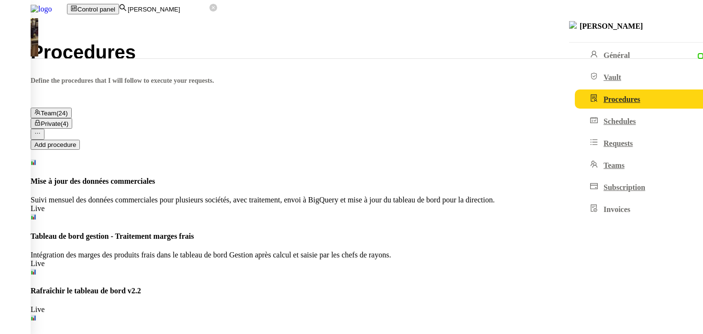
click at [197, 10] on input "[PERSON_NAME]" at bounding box center [168, 9] width 83 height 8
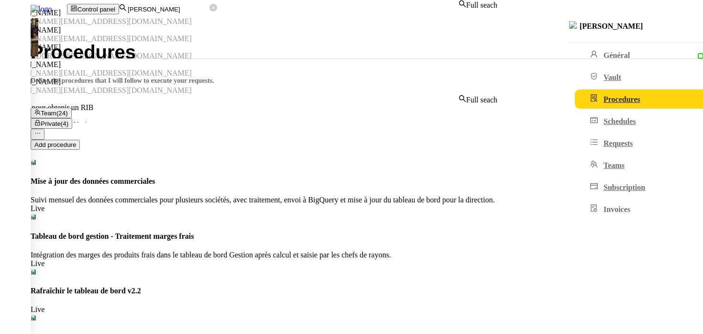
click at [197, 10] on input "[PERSON_NAME]" at bounding box center [168, 9] width 83 height 8
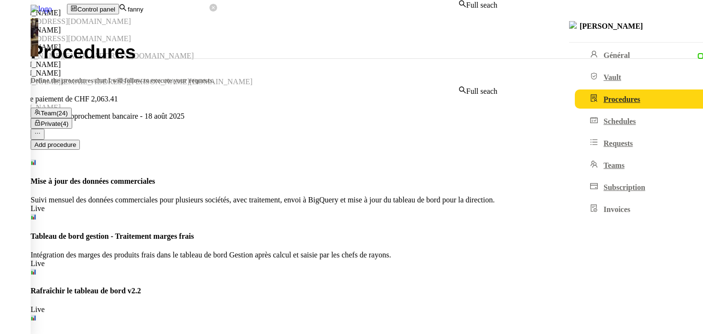
click at [202, 17] on div "[PERSON_NAME]" at bounding box center [249, 13] width 498 height 9
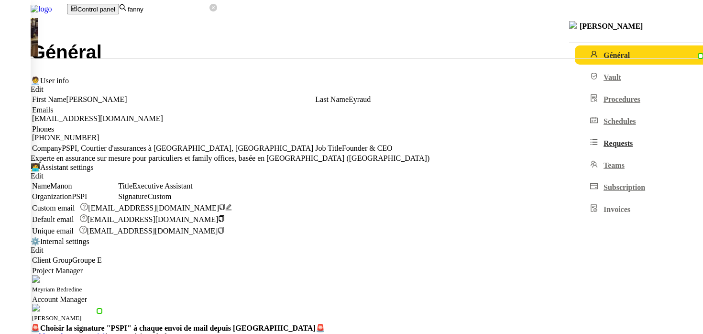
click at [575, 153] on link "Requests" at bounding box center [657, 143] width 165 height 19
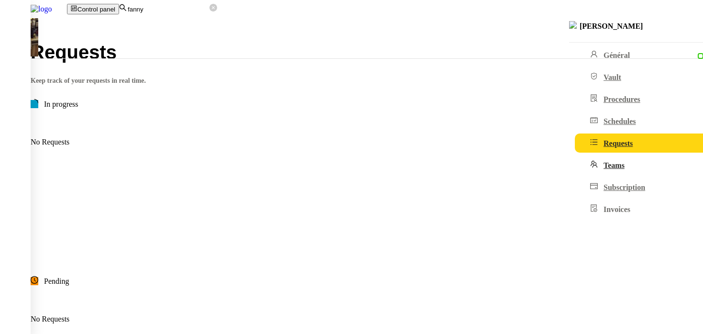
click at [575, 175] on link "Teams" at bounding box center [657, 165] width 165 height 19
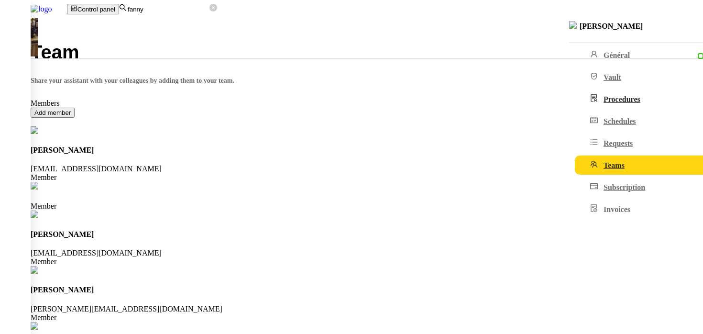
click at [604, 103] on span "Procedures" at bounding box center [622, 99] width 37 height 8
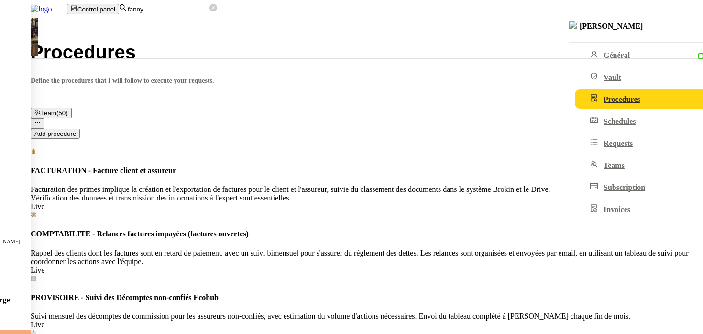
click at [58, 4] on img at bounding box center [33, 9] width 67 height 18
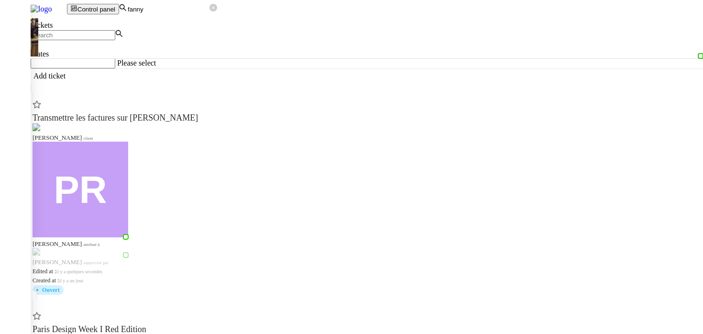
click at [210, 9] on input "fanny" at bounding box center [168, 9] width 83 height 8
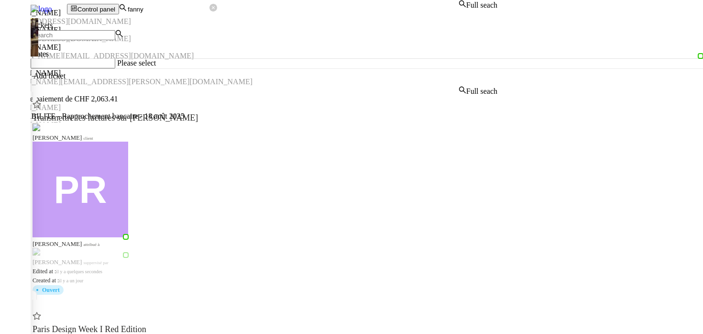
click at [210, 9] on input "fanny" at bounding box center [168, 9] width 83 height 8
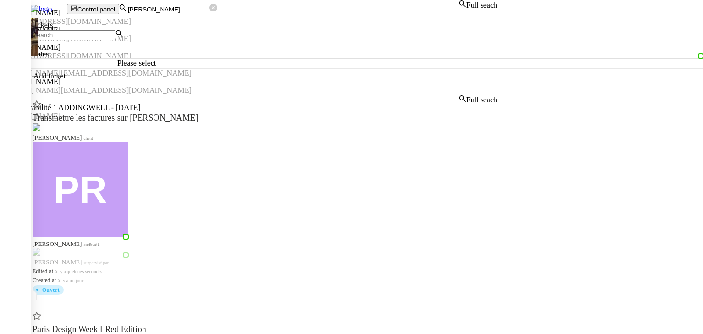
click at [196, 17] on div "[PERSON_NAME]" at bounding box center [249, 13] width 498 height 9
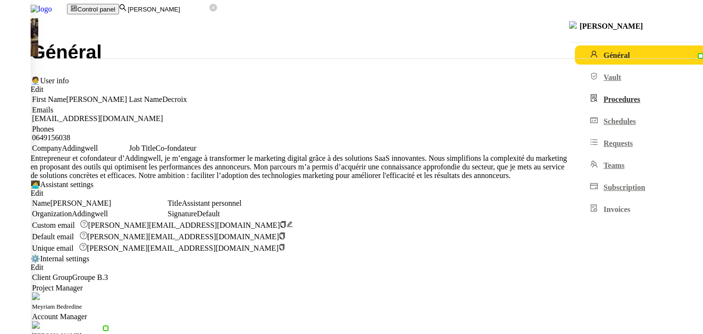
click at [575, 97] on link "Procedures" at bounding box center [657, 98] width 165 height 19
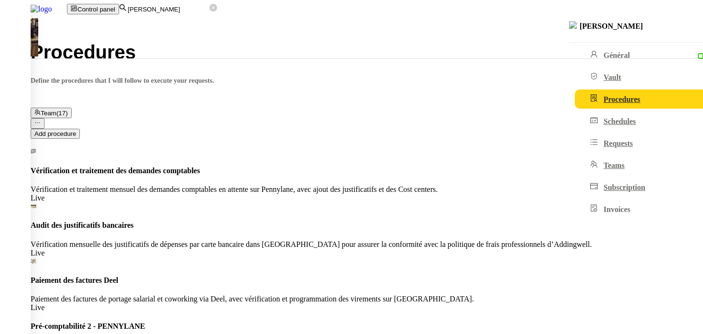
scroll to position [60, 0]
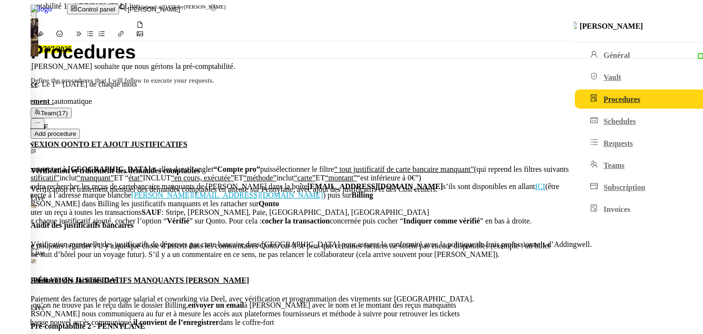
scroll to position [478, 0]
click at [103, 0] on div at bounding box center [351, 0] width 703 height 0
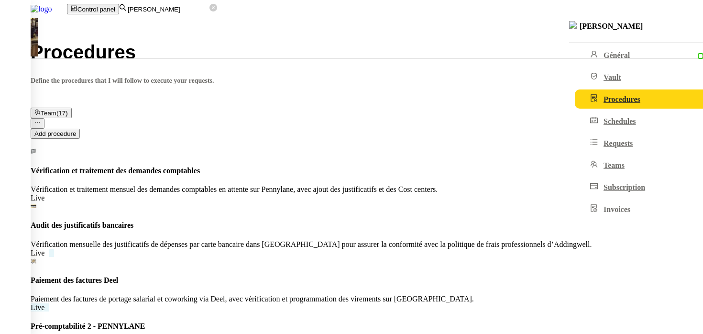
scroll to position [0, 0]
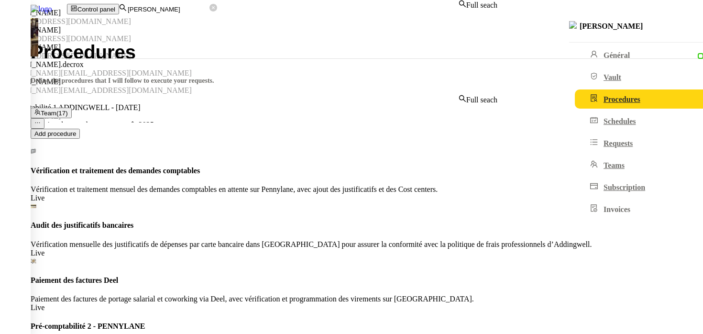
click at [210, 8] on input "[PERSON_NAME]" at bounding box center [168, 9] width 83 height 8
click at [218, 52] on div "[PERSON_NAME]" at bounding box center [249, 47] width 498 height 9
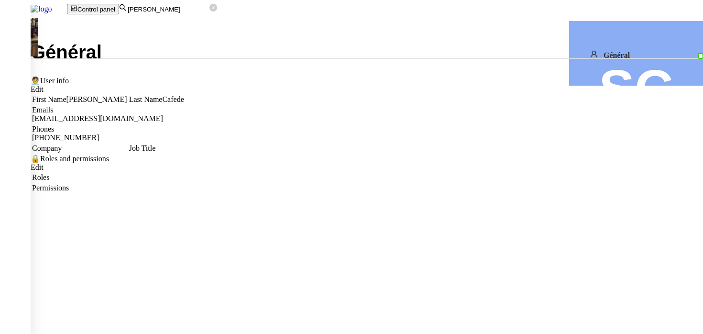
click at [203, 5] on input "[PERSON_NAME]" at bounding box center [168, 9] width 83 height 8
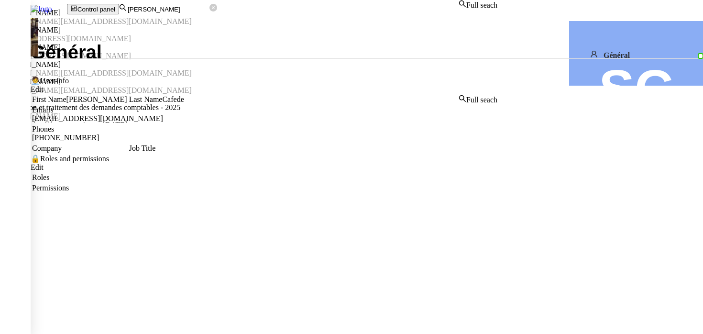
click at [201, 52] on div "[PERSON_NAME]" at bounding box center [249, 47] width 498 height 9
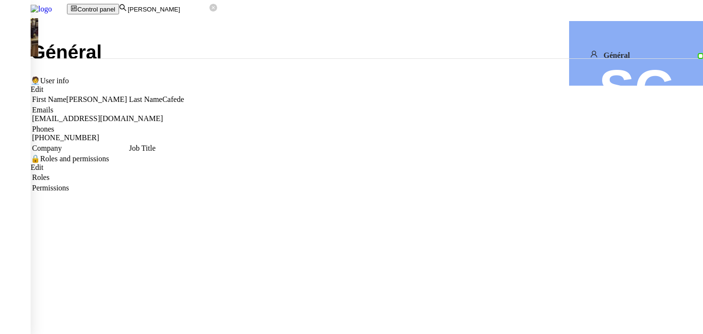
click at [210, 5] on input "[PERSON_NAME]" at bounding box center [168, 9] width 83 height 8
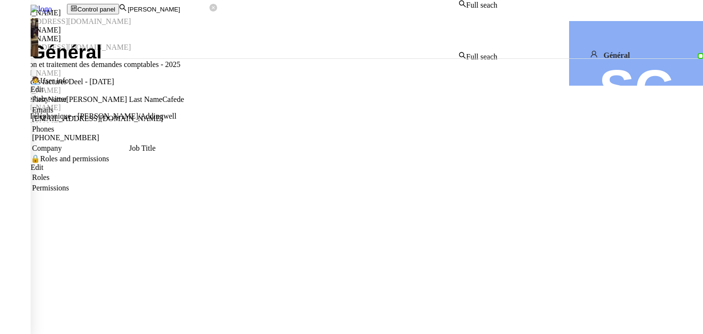
click at [215, 43] on div "[PERSON_NAME]" at bounding box center [249, 38] width 498 height 9
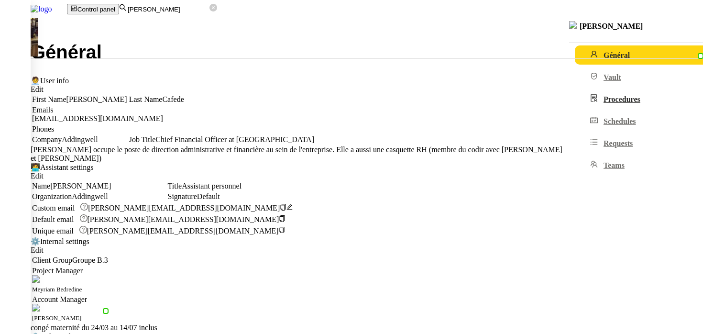
click at [604, 103] on span "Procedures" at bounding box center [622, 99] width 37 height 8
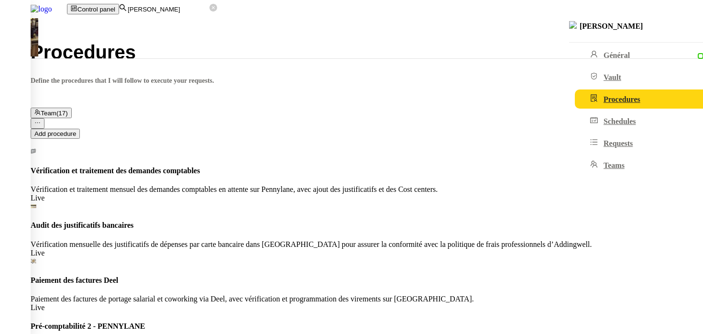
click at [206, 7] on input "[PERSON_NAME]" at bounding box center [168, 9] width 83 height 8
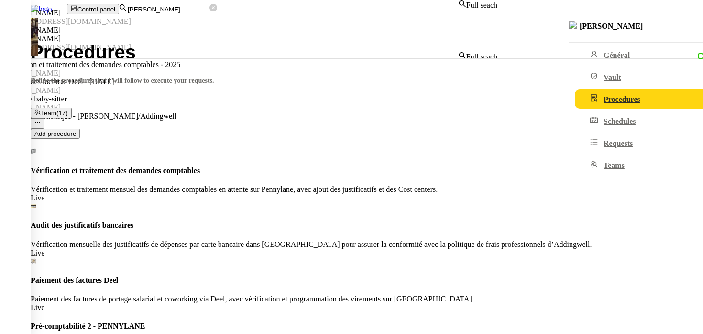
click at [206, 7] on input "[PERSON_NAME]" at bounding box center [168, 9] width 83 height 8
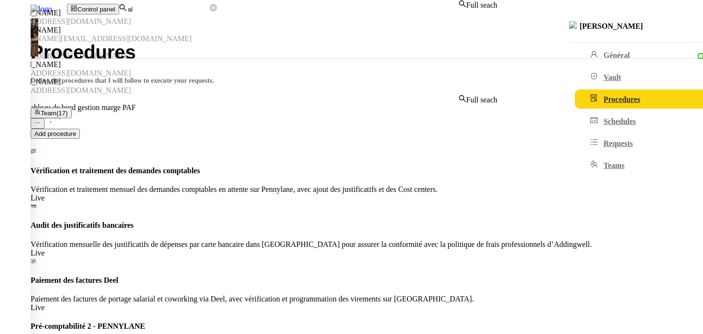
type input "a"
click at [200, 34] on div "[PERSON_NAME]" at bounding box center [249, 30] width 498 height 9
type input "lydi"
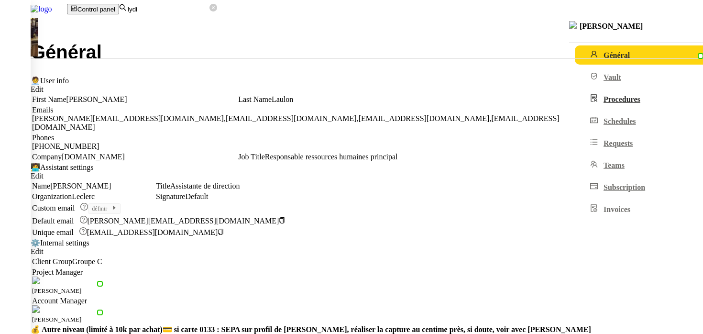
click at [575, 98] on link "Procedures" at bounding box center [657, 98] width 165 height 19
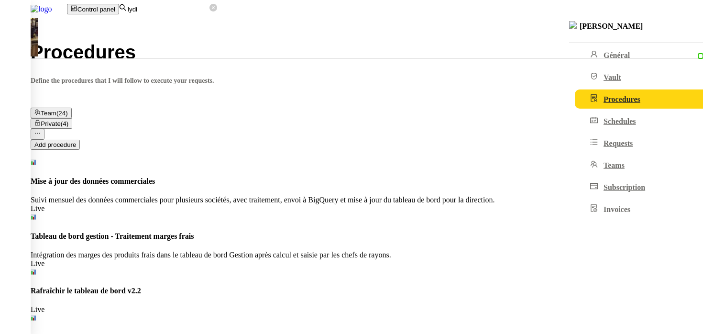
click at [267, 118] on div "Private (4)" at bounding box center [367, 123] width 673 height 11
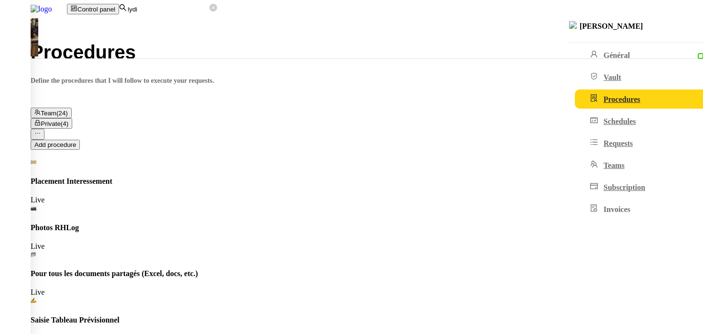
click at [56, 110] on span "Team" at bounding box center [49, 113] width 16 height 7
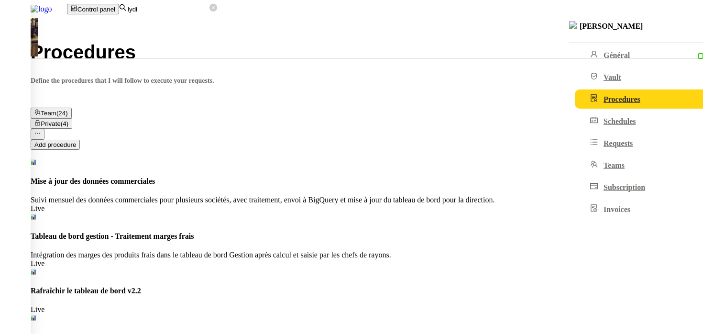
click at [60, 120] on span "Private" at bounding box center [51, 123] width 20 height 7
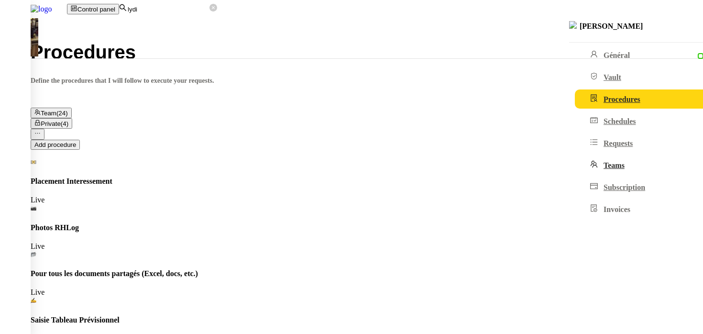
click at [604, 169] on span "Teams" at bounding box center [614, 165] width 21 height 8
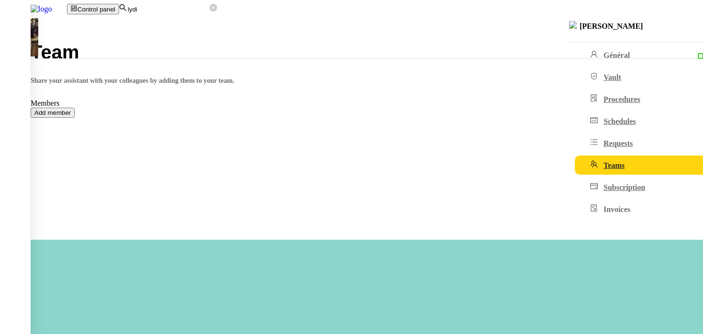
scroll to position [63, 0]
drag, startPoint x: 239, startPoint y: 165, endPoint x: 193, endPoint y: 162, distance: 46.0
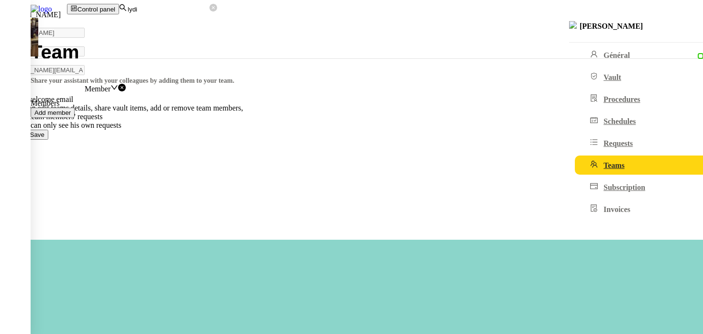
click at [195, 140] on nz-modal-container "[PERSON_NAME] First Name [PERSON_NAME] Last Name Fabre Email [PERSON_NAME][EMAI…" at bounding box center [351, 70] width 703 height 140
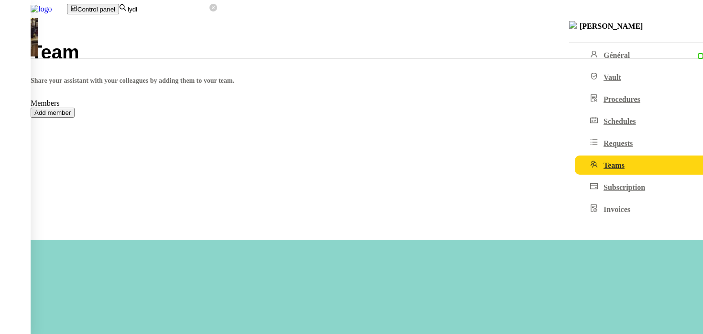
click at [210, 5] on nz-input-group "lydi" at bounding box center [168, 9] width 98 height 8
click at [199, 12] on input "lydi" at bounding box center [168, 9] width 83 height 8
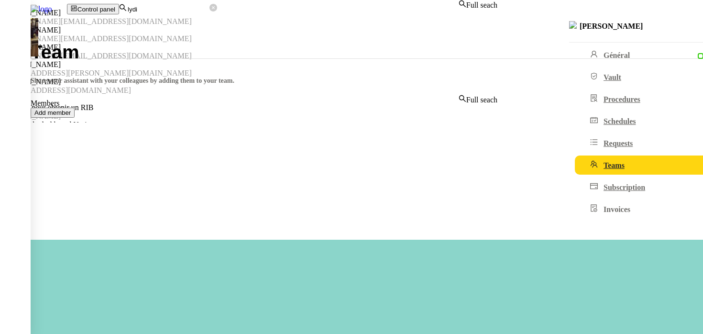
click at [199, 12] on input "lydi" at bounding box center [168, 9] width 83 height 8
paste input "[PERSON_NAME][EMAIL_ADDRESS][DOMAIN_NAME]"
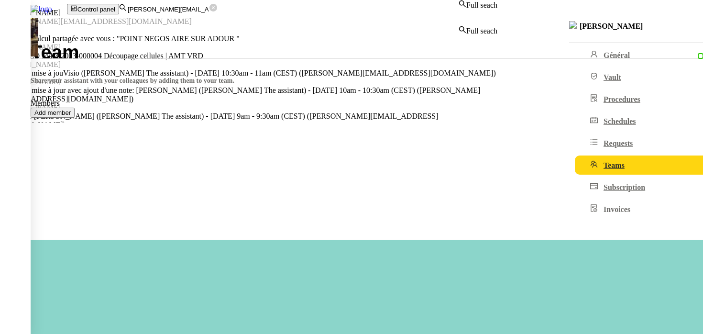
click at [201, 17] on div "[PERSON_NAME]" at bounding box center [249, 13] width 498 height 9
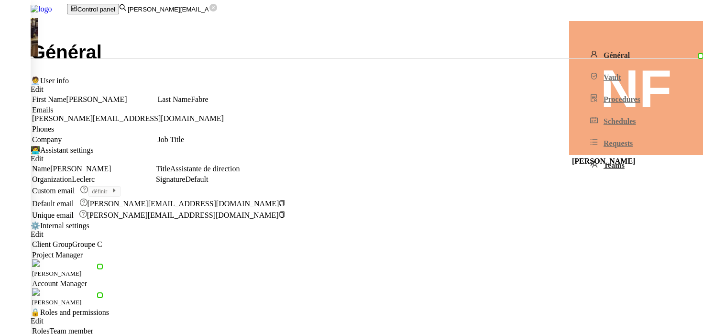
click at [575, 156] on link "Teams" at bounding box center [657, 165] width 165 height 19
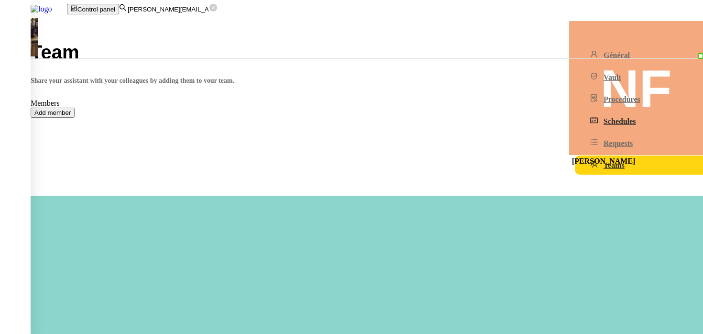
click at [575, 124] on link "Schedules" at bounding box center [657, 121] width 165 height 19
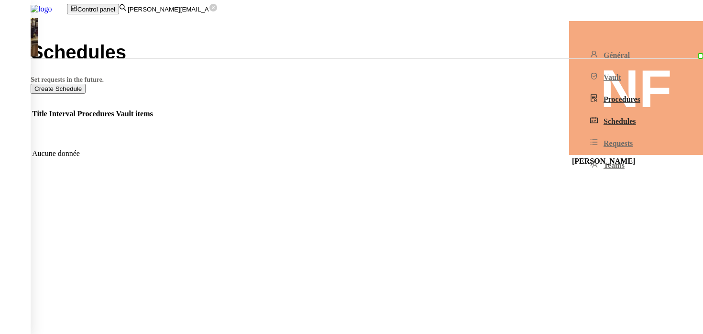
click at [575, 96] on link "Procedures" at bounding box center [657, 98] width 165 height 19
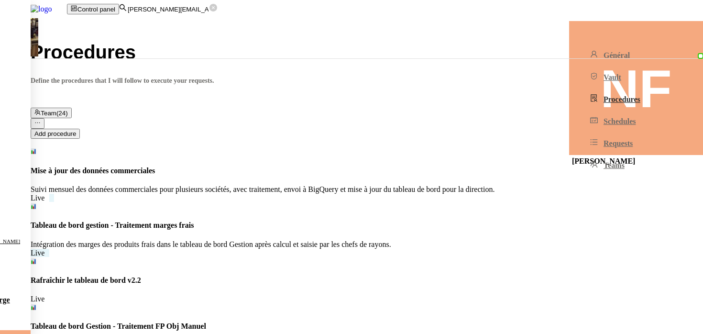
scroll to position [47, 0]
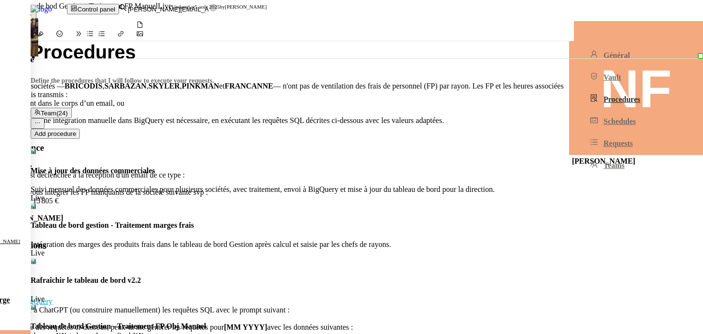
click at [106, 0] on div at bounding box center [351, 0] width 703 height 0
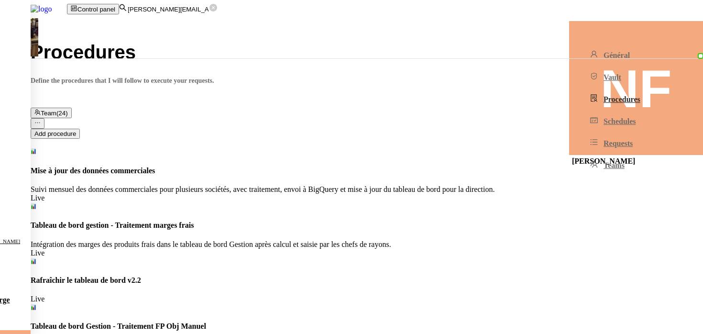
scroll to position [0, 0]
click at [210, 9] on input "[PERSON_NAME][EMAIL_ADDRESS][DOMAIN_NAME]" at bounding box center [168, 9] width 83 height 8
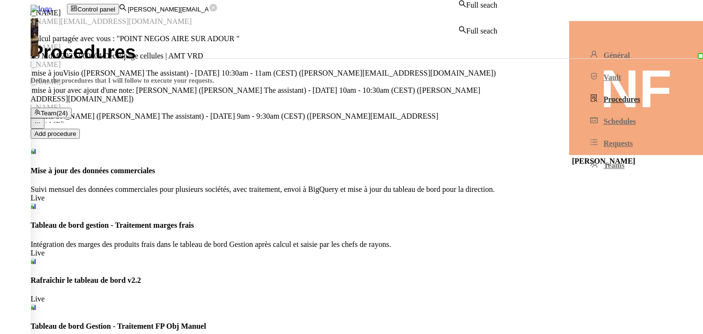
click at [210, 9] on input "[PERSON_NAME][EMAIL_ADDRESS][DOMAIN_NAME]" at bounding box center [168, 9] width 83 height 8
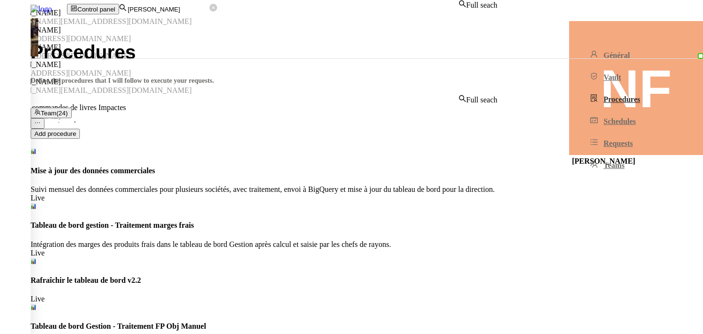
click at [217, 17] on div "[PERSON_NAME]" at bounding box center [249, 13] width 498 height 9
type input "[PERSON_NAME]"
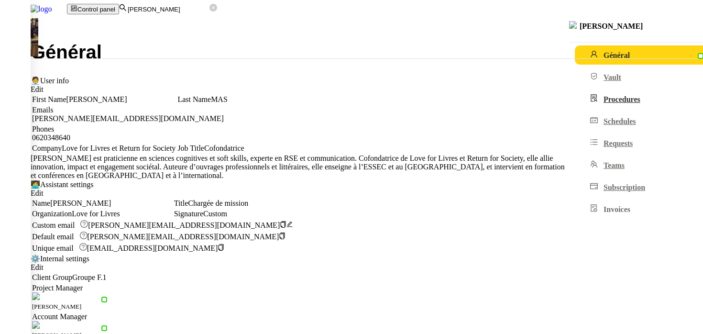
click at [604, 103] on span "Procedures" at bounding box center [622, 99] width 37 height 8
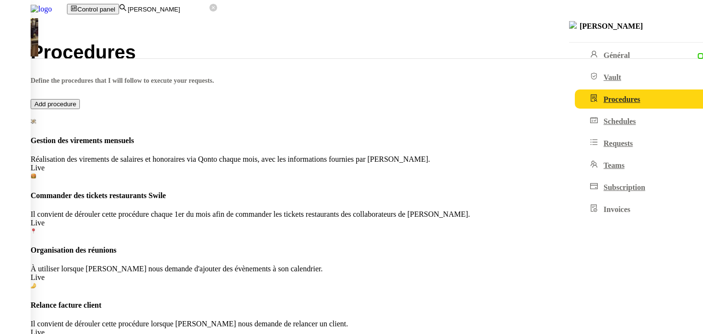
click at [263, 281] on nz-content "Procedures Define the procedures that I will follow to execute your requests. A…" at bounding box center [367, 245] width 673 height 404
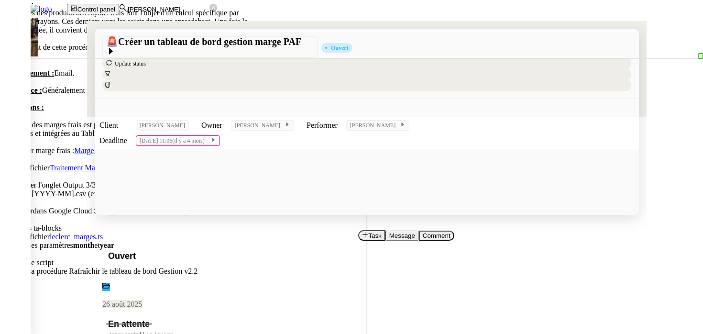
scroll to position [61, 0]
click at [15, 284] on span "Edit" at bounding box center [9, 280] width 11 height 7
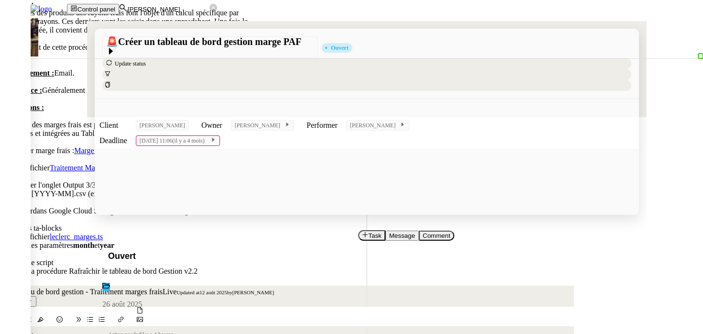
scroll to position [13, 0]
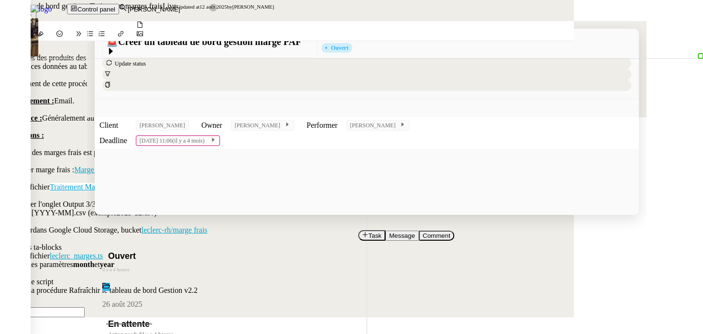
click at [78, 0] on div at bounding box center [351, 0] width 703 height 0
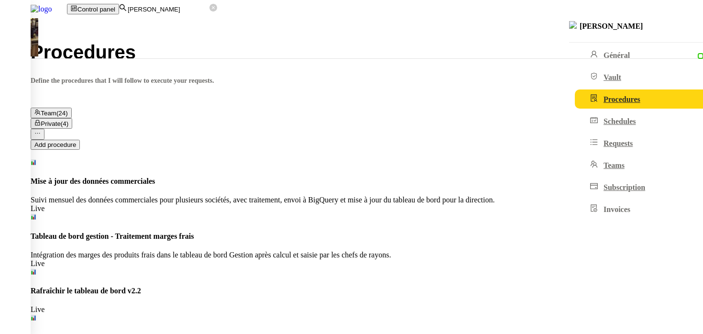
click at [67, 15] on img at bounding box center [33, 9] width 67 height 18
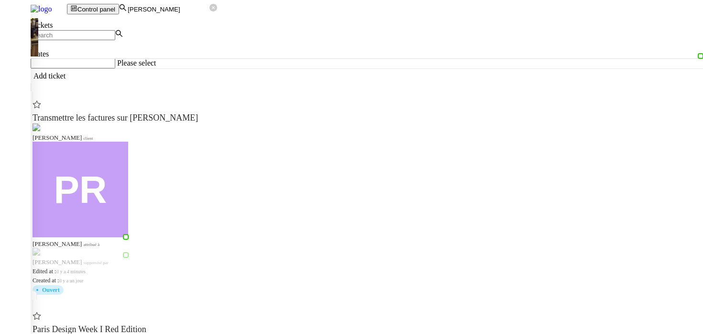
click at [210, 11] on input "[PERSON_NAME]" at bounding box center [168, 9] width 83 height 8
